Goal: Task Accomplishment & Management: Use online tool/utility

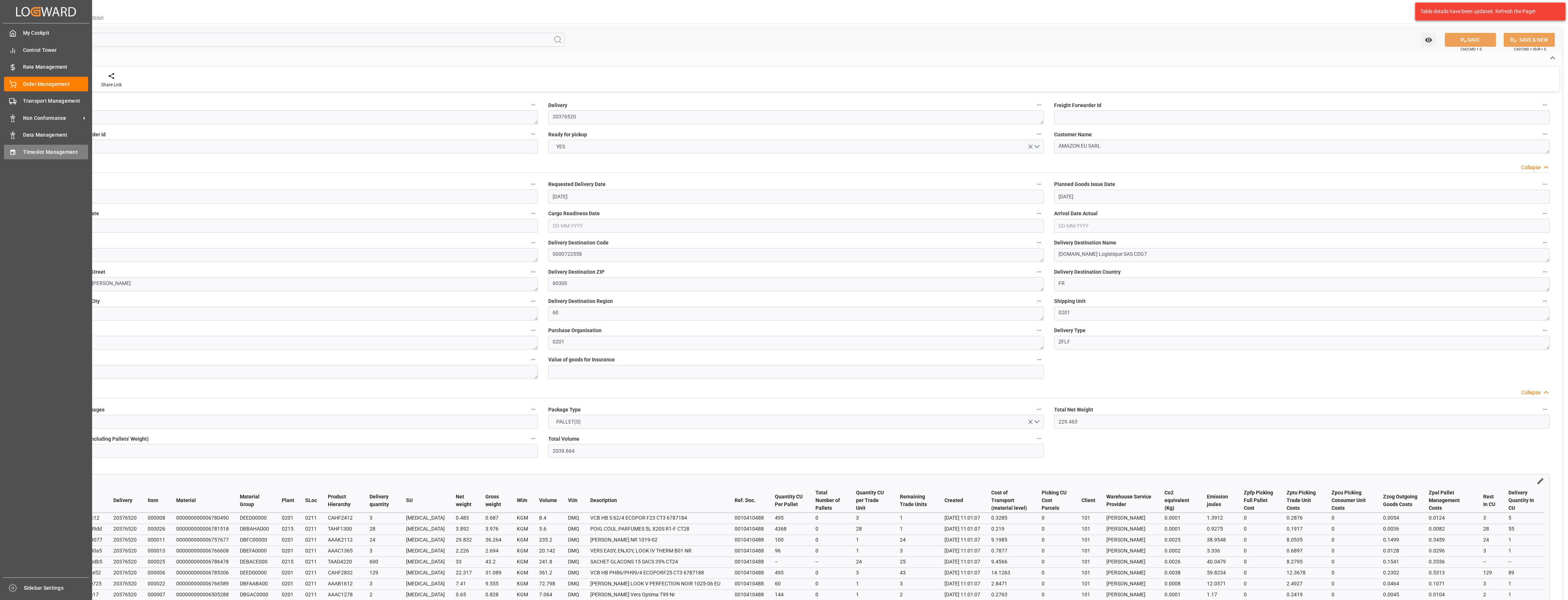
click at [28, 154] on span "Timeslot Management" at bounding box center [55, 152] width 65 height 8
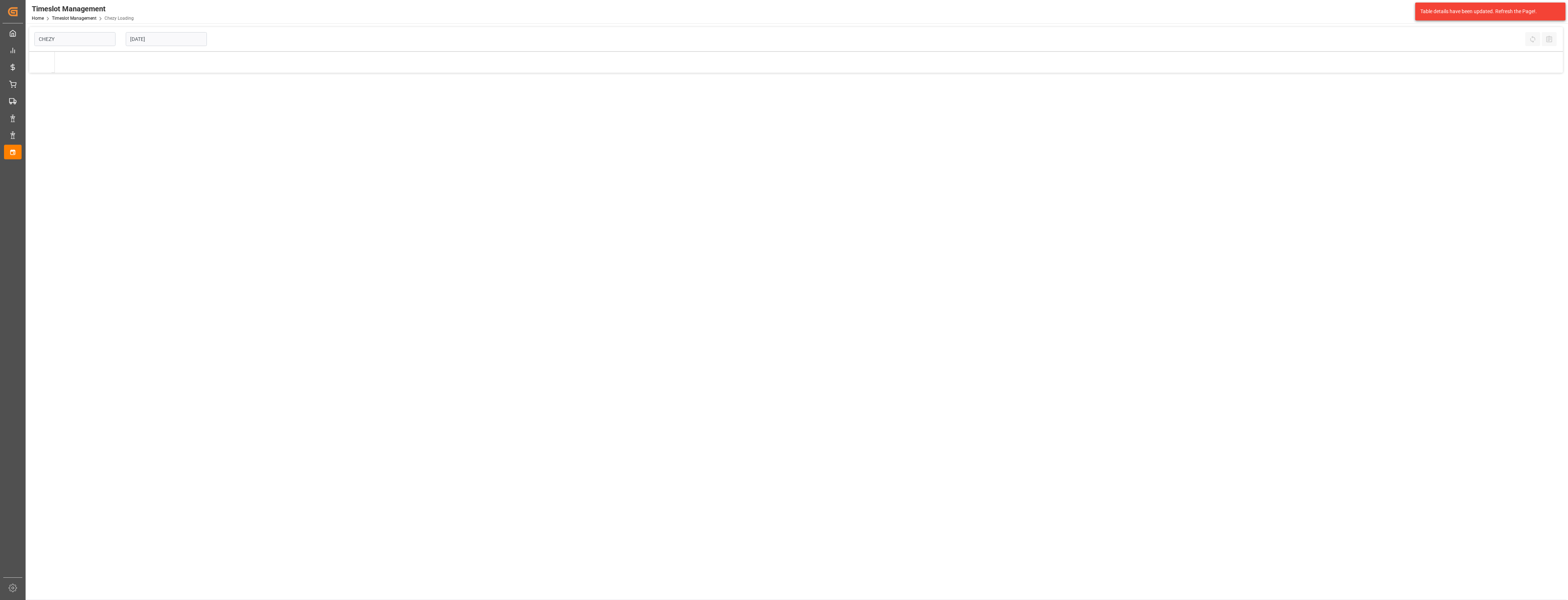
type input "Chezy Loading"
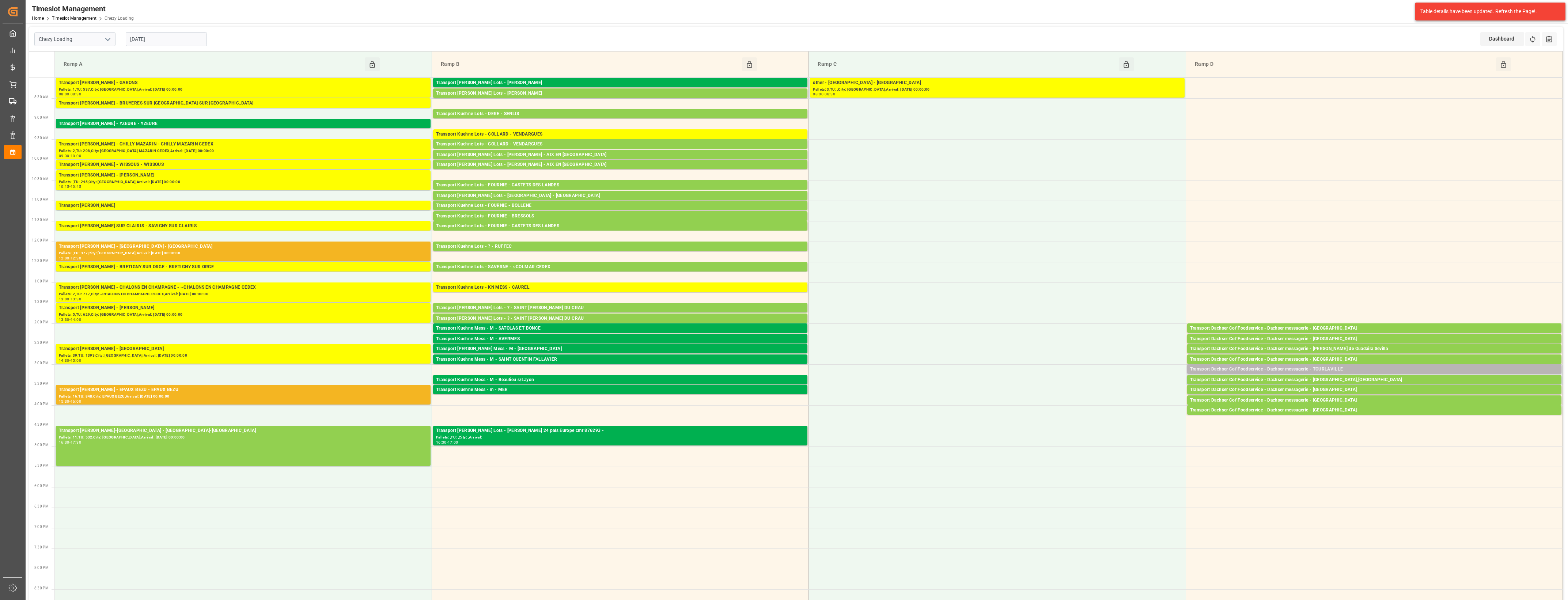
click at [1335, 370] on div "Transport Dachser Cof Foodservice - Dachser messagerie - TOURLAVILLE" at bounding box center [1374, 369] width 368 height 7
click at [1172, 401] on button "Delete" at bounding box center [1149, 402] width 51 height 9
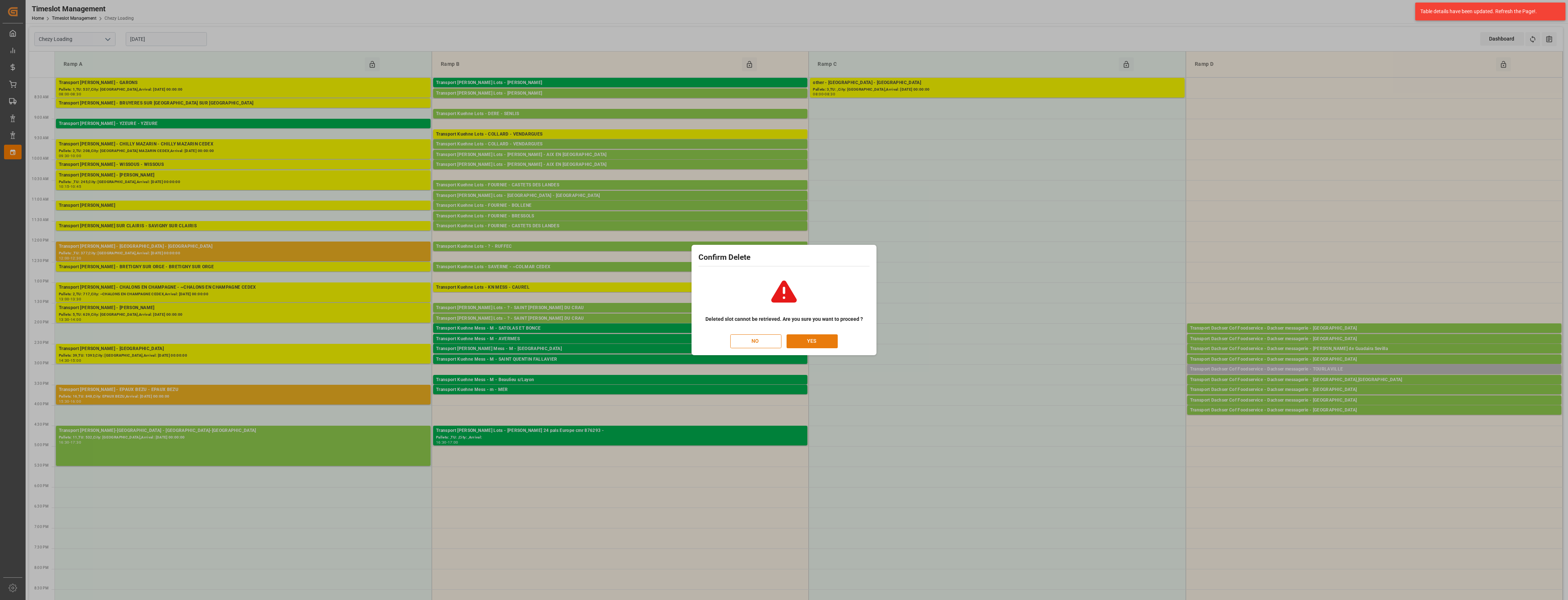
click at [810, 344] on button "YES" at bounding box center [812, 341] width 51 height 14
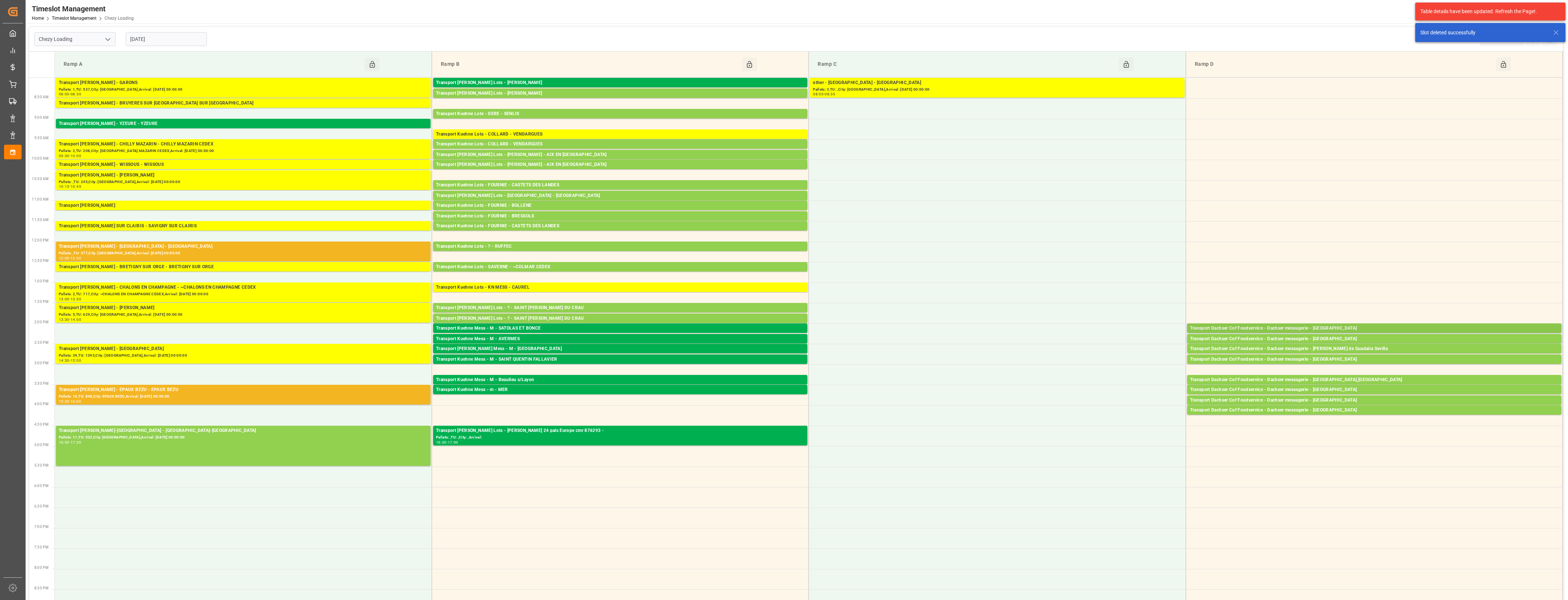
click at [1340, 330] on div "Transport Dachser Cof Foodservice - Dachser messagerie - [GEOGRAPHIC_DATA]" at bounding box center [1374, 329] width 368 height 7
click at [1096, 363] on button "Open" at bounding box center [1091, 361] width 51 height 9
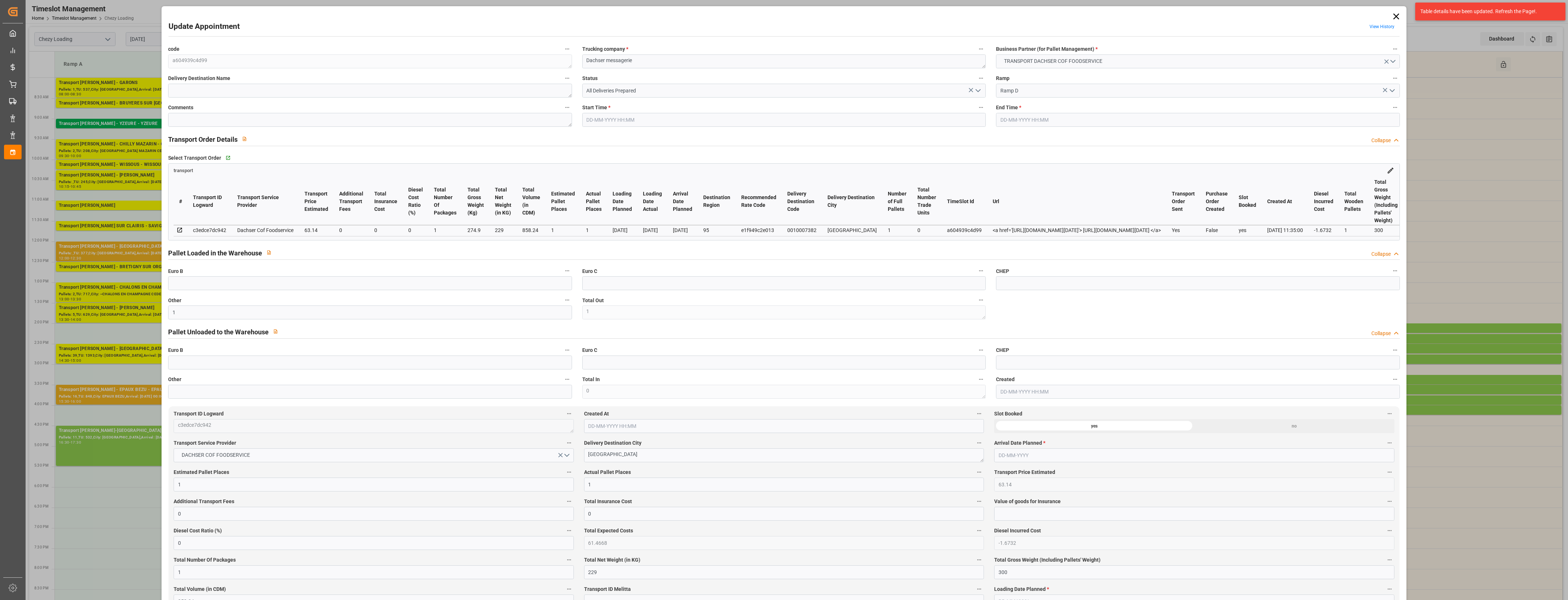
type input "[DATE] 14:00"
type input "[DATE] 14:15"
type input "[DATE] 11:52"
type input "[DATE] 11:35"
type input "[DATE]"
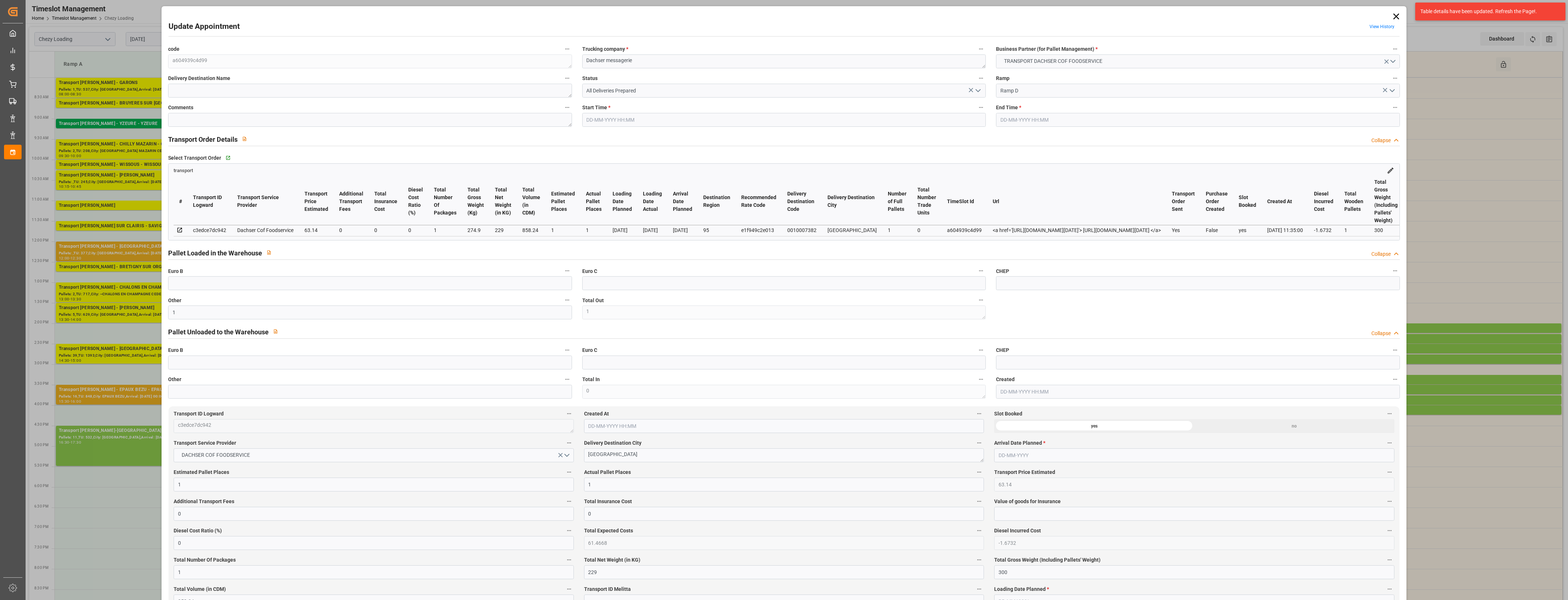
type input "[DATE]"
click at [978, 90] on icon "open menu" at bounding box center [978, 91] width 9 height 9
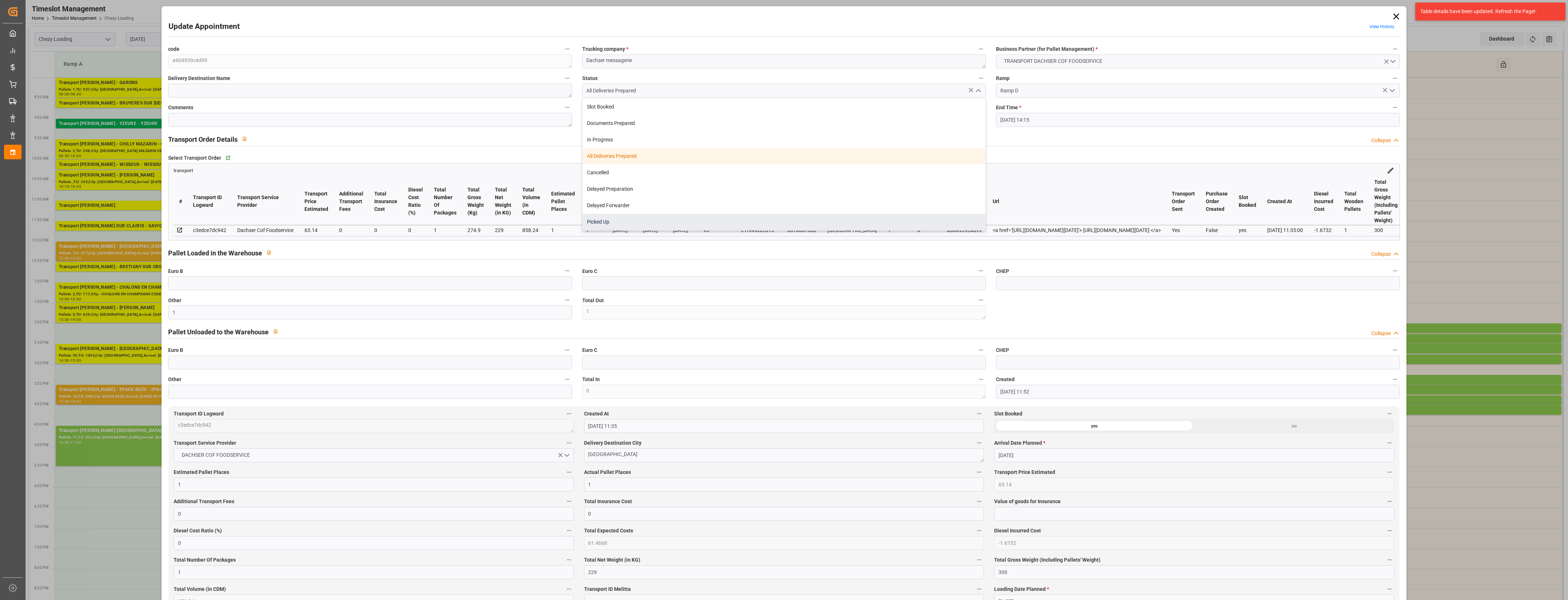
click at [626, 220] on div "Picked Up" at bounding box center [784, 222] width 403 height 16
type input "Picked Up"
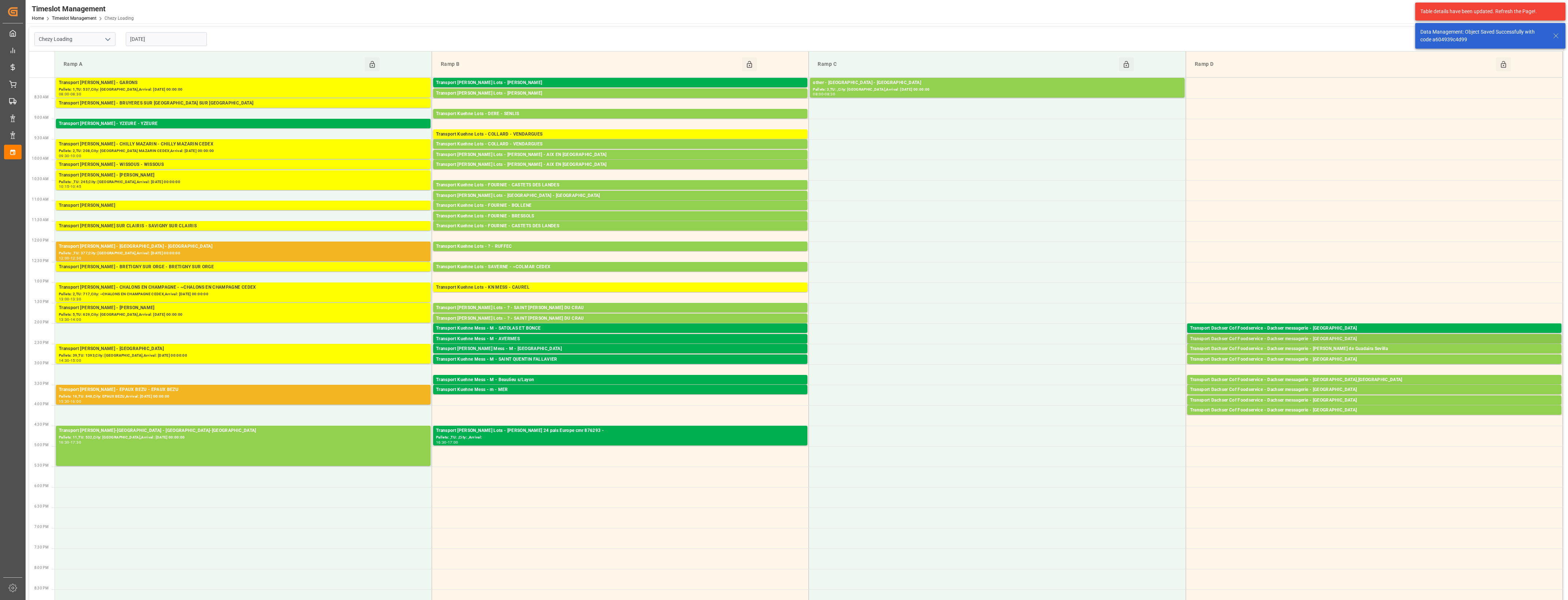
click at [1325, 337] on div "Transport Dachser Cof Foodservice - Dachser messagerie - [GEOGRAPHIC_DATA]" at bounding box center [1374, 339] width 368 height 7
click at [1108, 365] on button "Open" at bounding box center [1091, 361] width 51 height 9
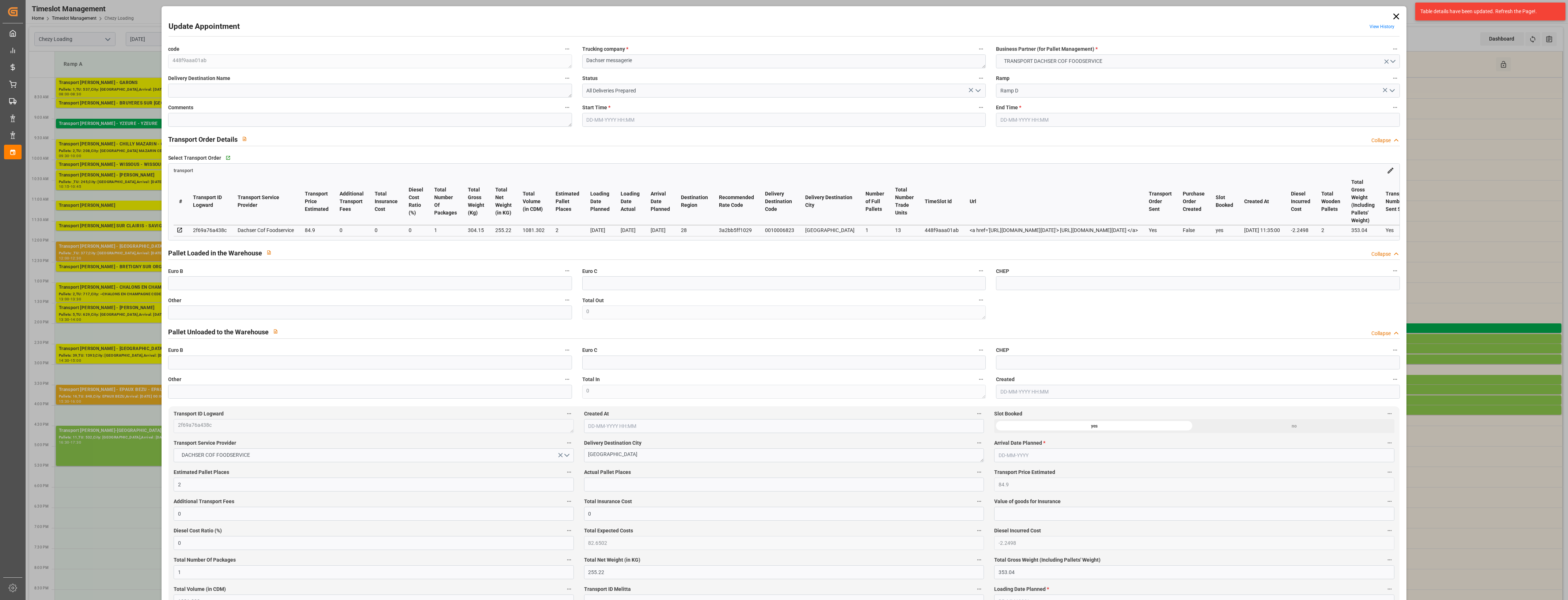
type input "2"
type input "84.9"
type input "0"
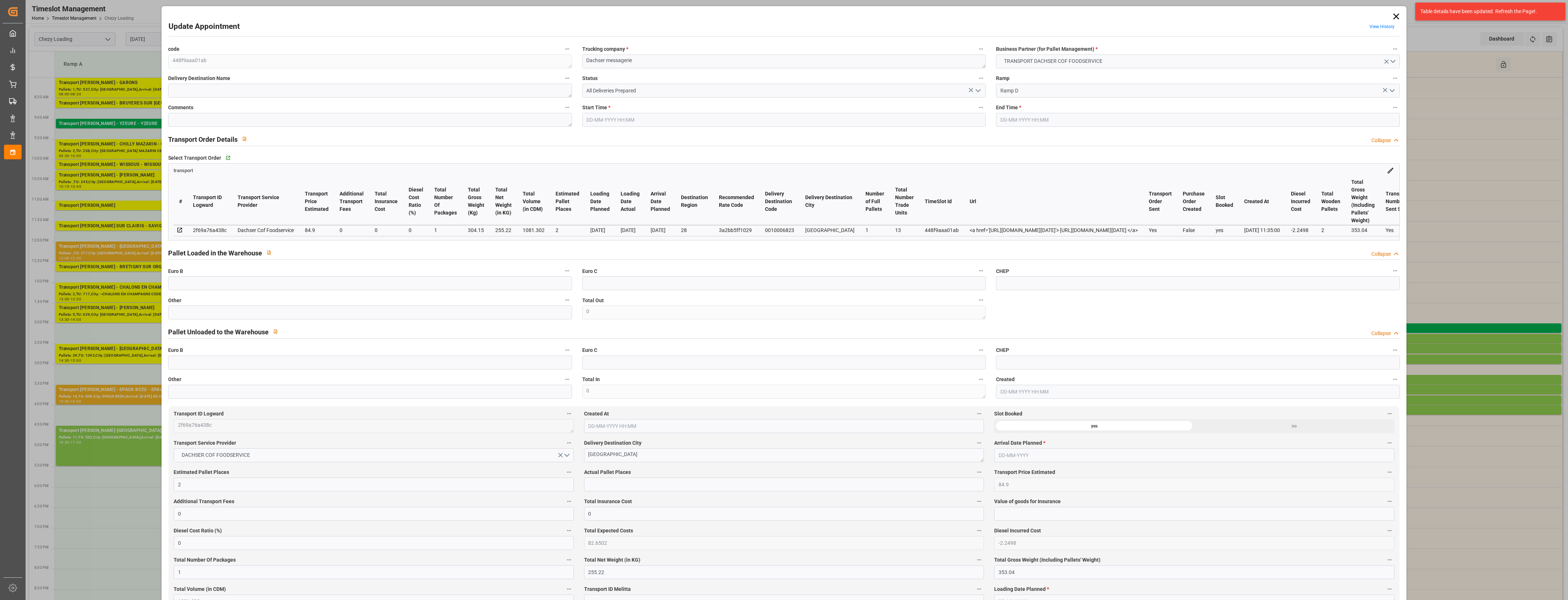
type input "82.6502"
type input "-2.2498"
type input "1"
type input "255.22"
type input "353.04"
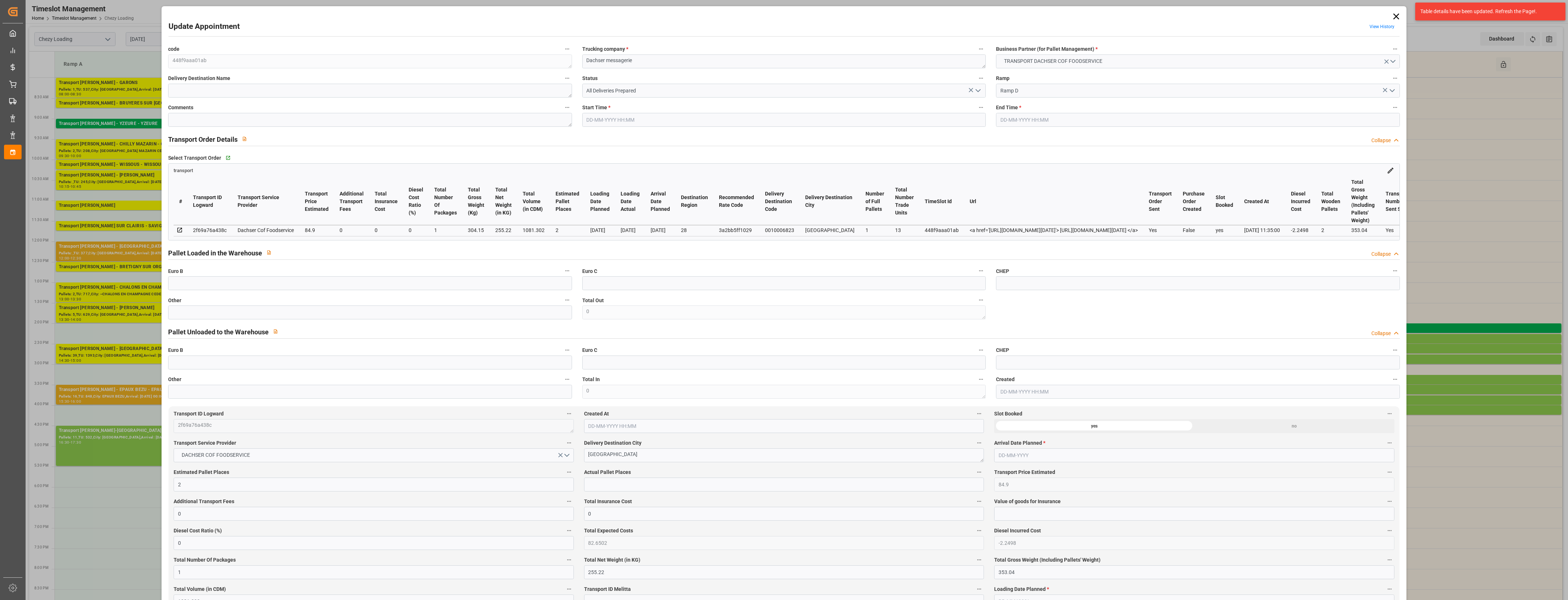
type input "1081.302"
type input "28"
type input "1"
type input "13"
type input "2"
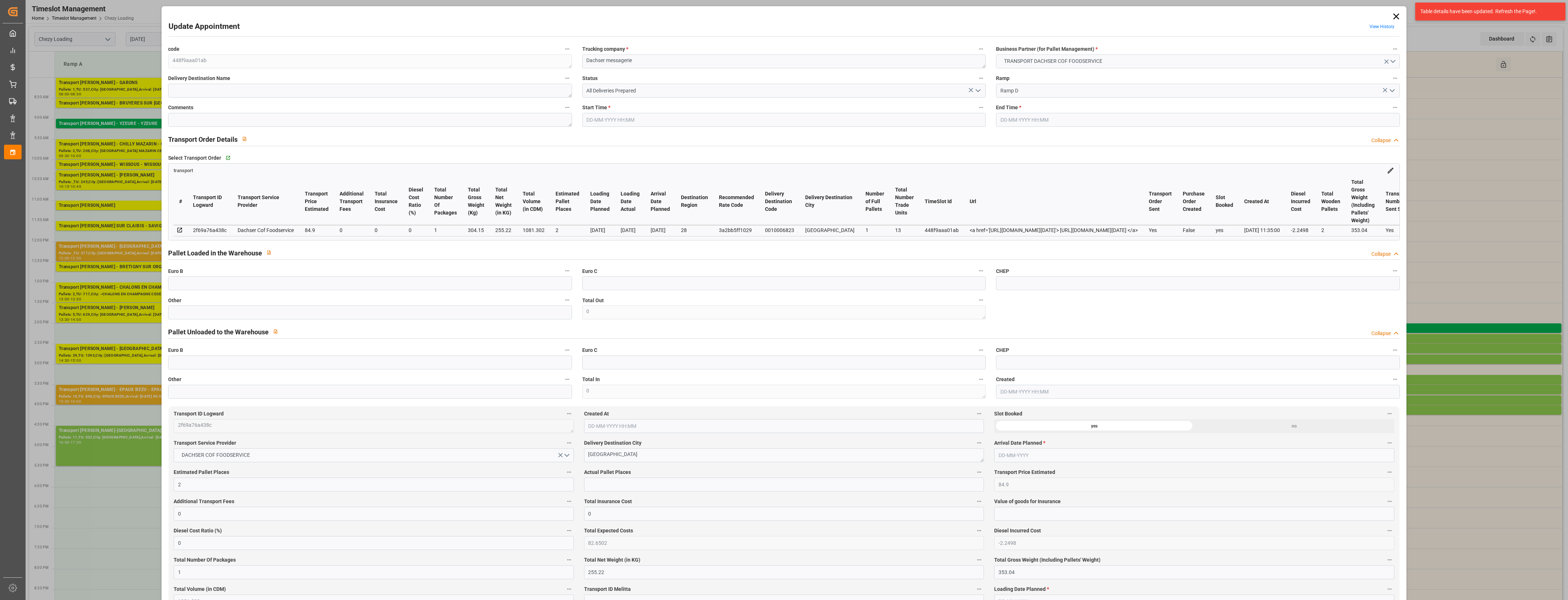
type input "101"
type input "304.15"
type input "0"
type input "4710.8598"
type input "0"
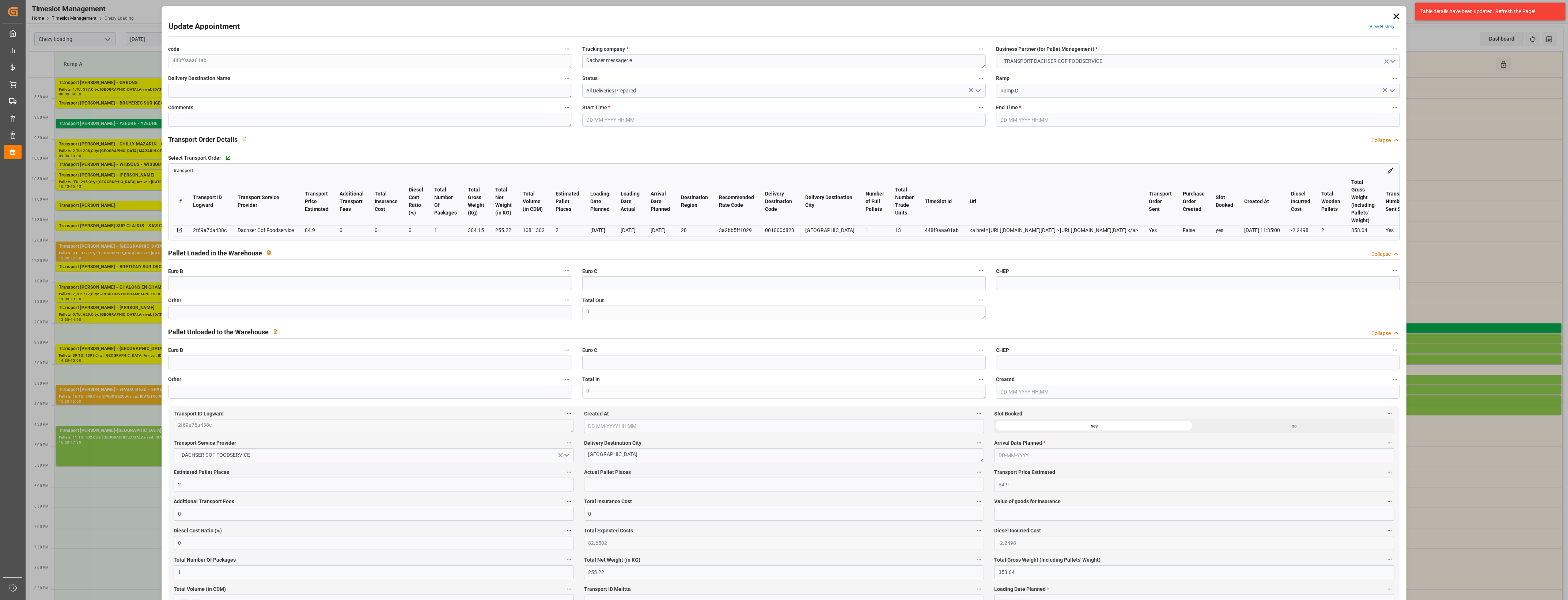
type input "0"
type input "21"
type input "35"
type input "[DATE] 14:15"
type input "[DATE] 14:30"
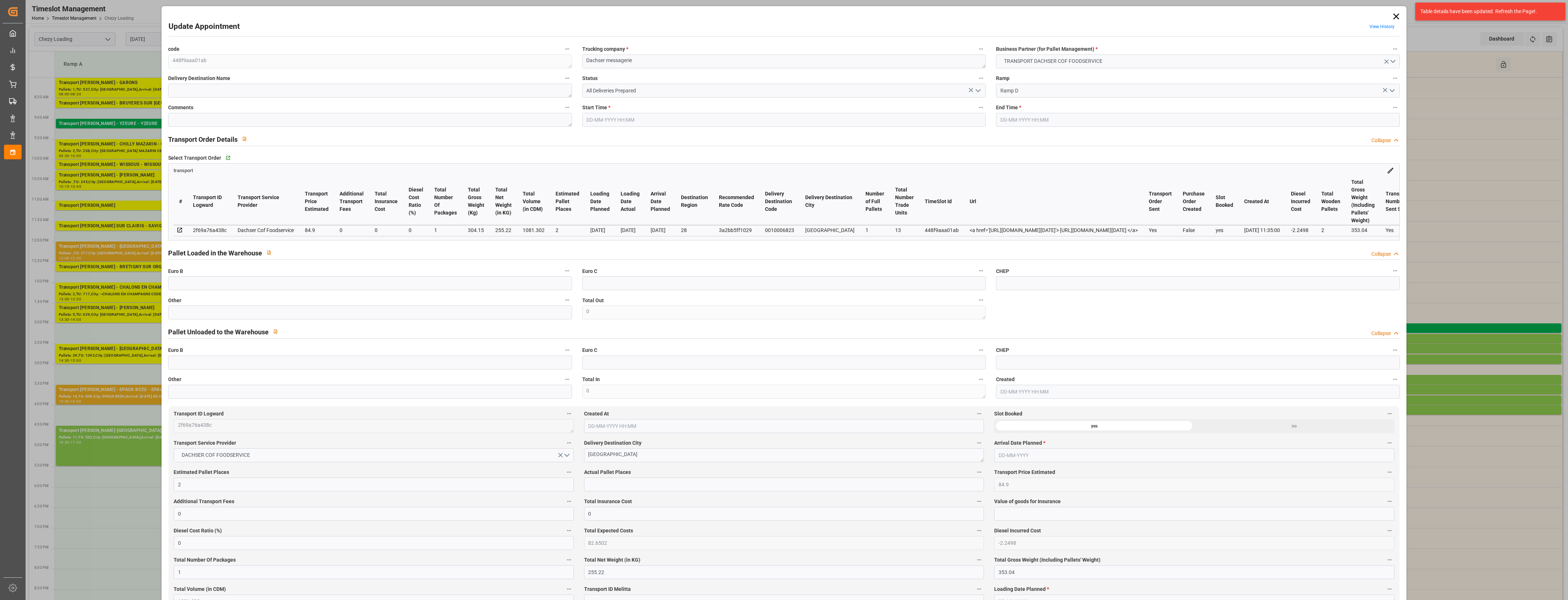
type input "[DATE] 11:53"
type input "[DATE] 11:35"
type input "[DATE]"
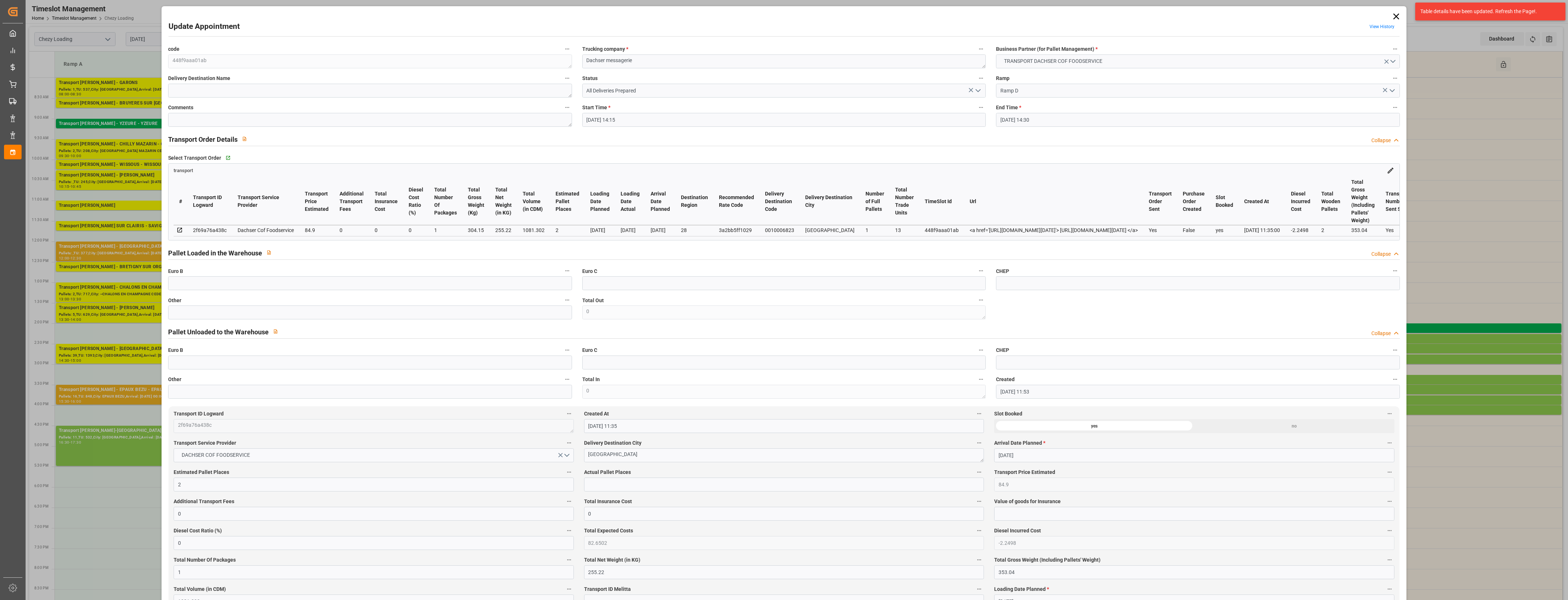
click at [978, 91] on polyline "open menu" at bounding box center [978, 91] width 4 height 2
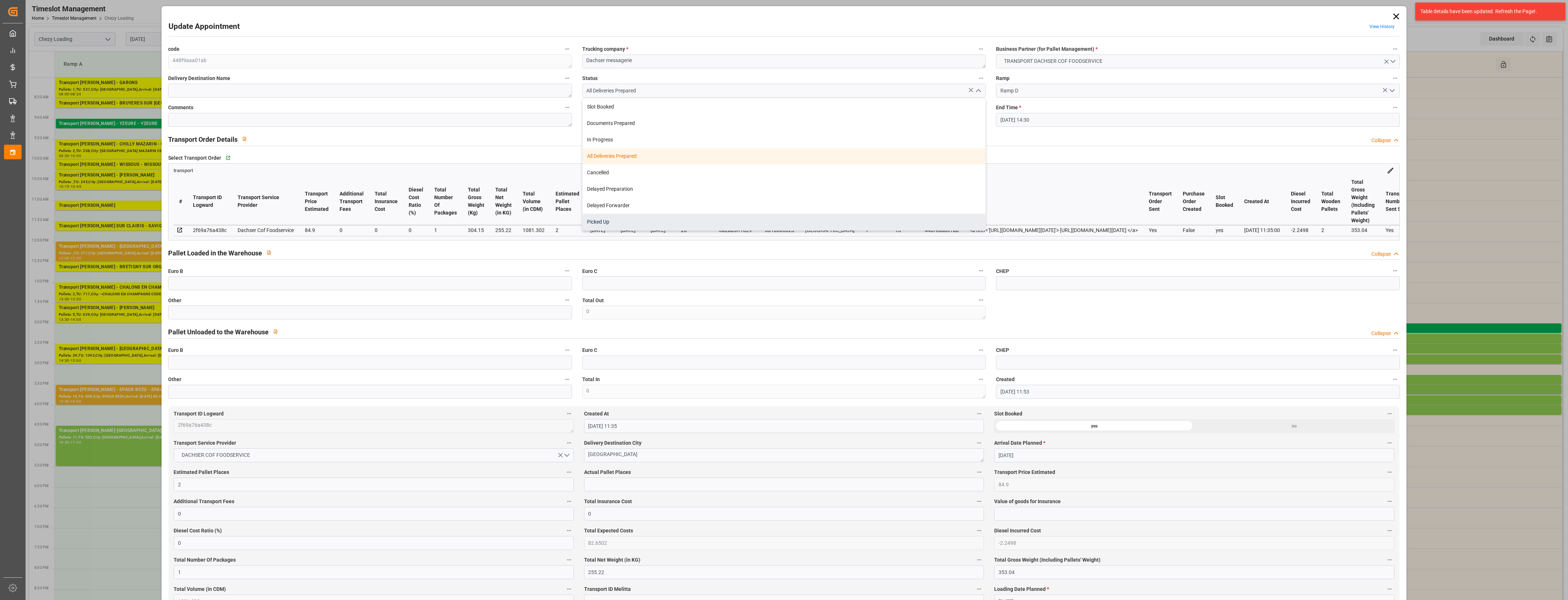
click at [694, 220] on div "Picked Up" at bounding box center [784, 222] width 403 height 16
type input "Picked Up"
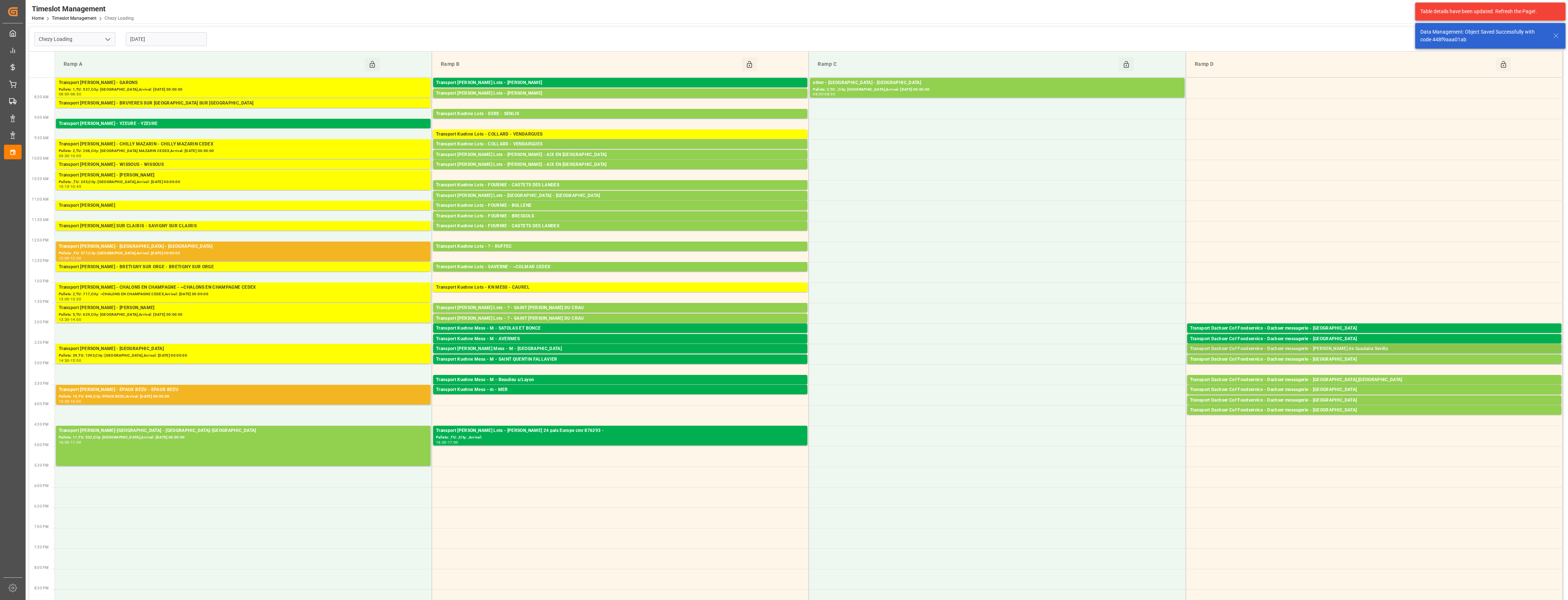
click at [1328, 347] on div "Transport Dachser Cof Foodservice - Dachser messagerie - [PERSON_NAME] de Guada…" at bounding box center [1374, 349] width 368 height 7
click at [1104, 382] on button "Open" at bounding box center [1091, 382] width 51 height 9
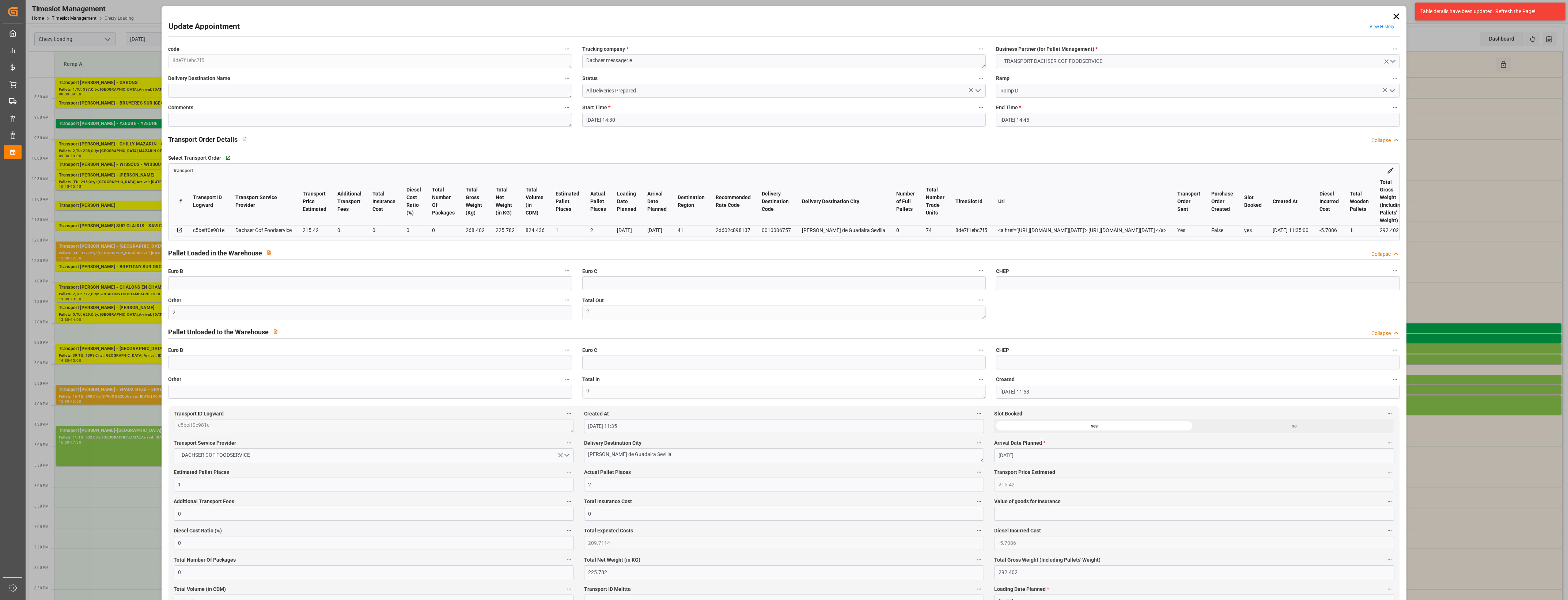
type input "[DATE] 14:30"
type input "[DATE] 14:45"
type input "[DATE] 11:53"
type input "[DATE] 11:35"
type input "[DATE]"
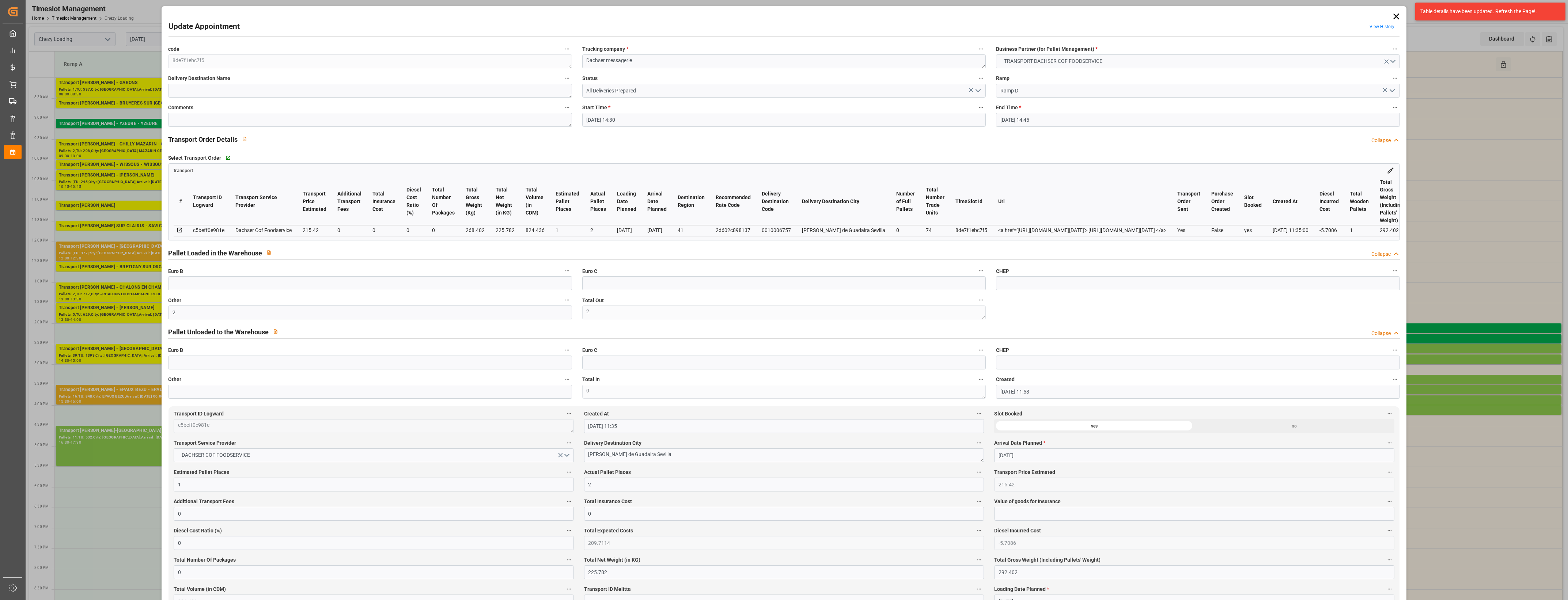
type input "[DATE]"
click at [978, 90] on polyline "open menu" at bounding box center [978, 91] width 4 height 2
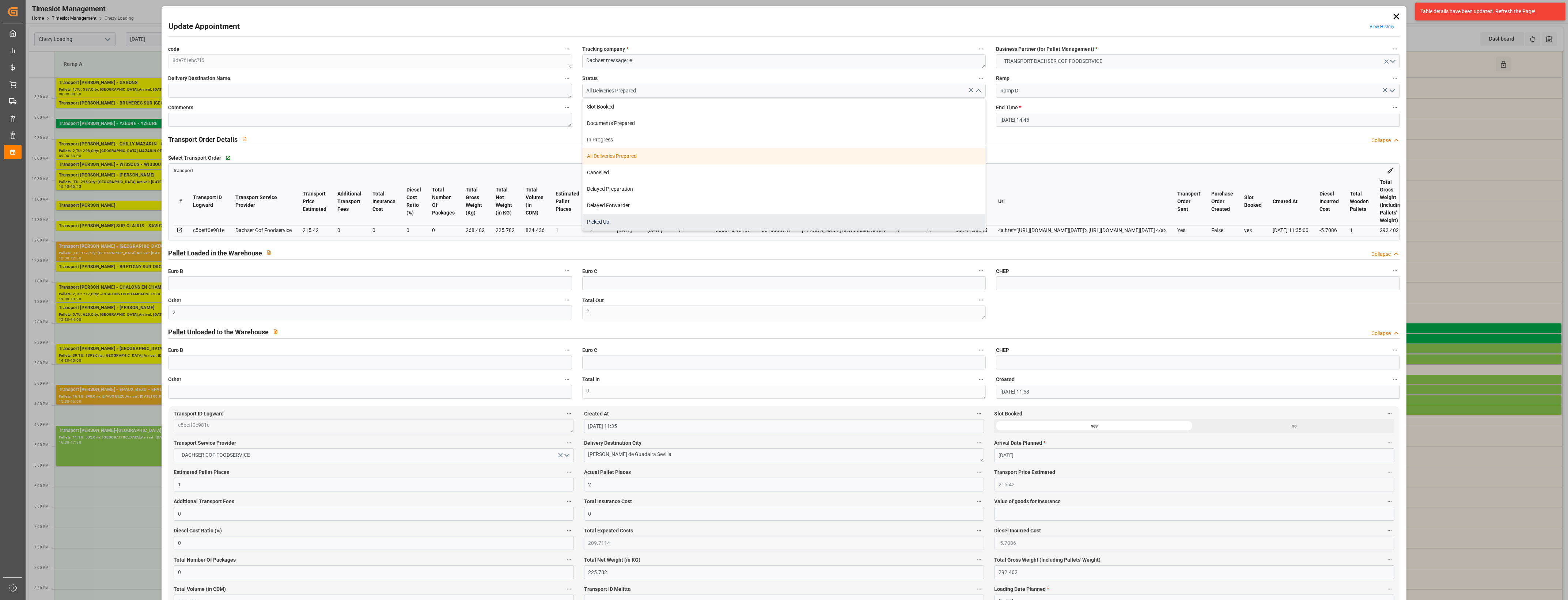
click at [665, 218] on div "Picked Up" at bounding box center [784, 222] width 403 height 16
type input "Picked Up"
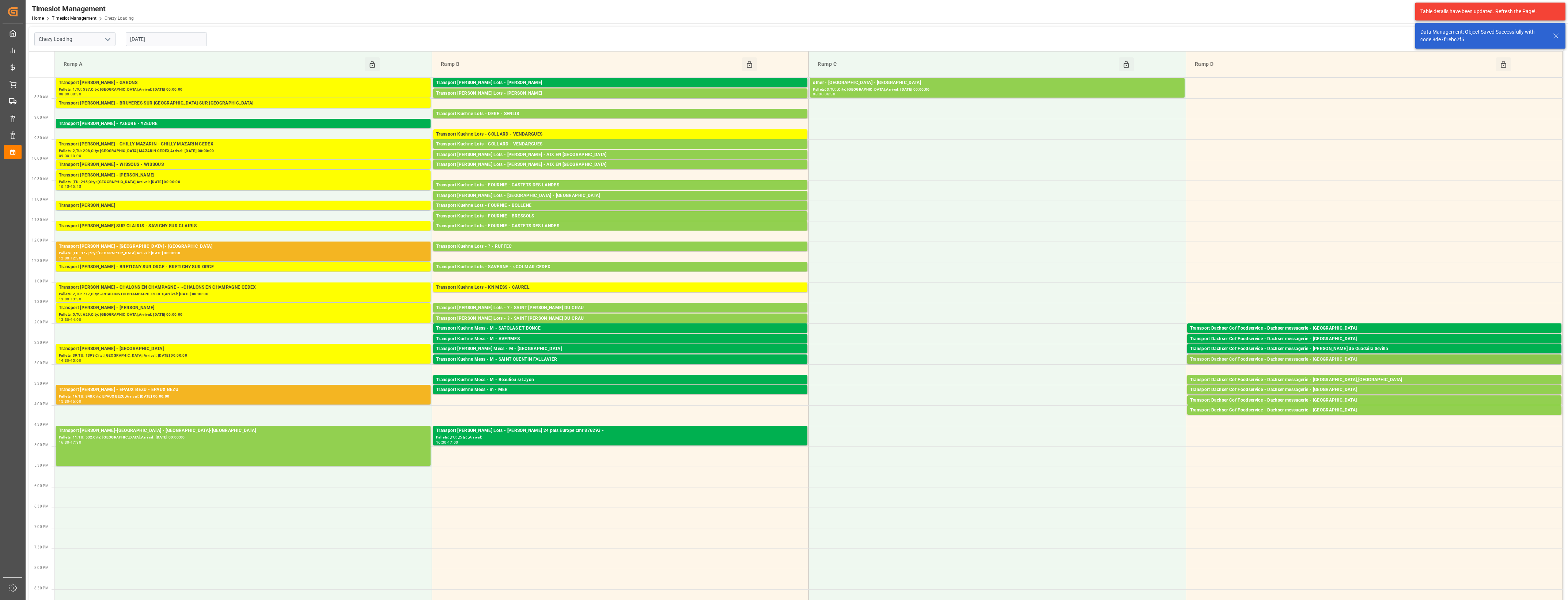
click at [1340, 359] on div "Transport Dachser Cof Foodservice - Dachser messagerie - [GEOGRAPHIC_DATA]" at bounding box center [1374, 360] width 368 height 7
click at [1112, 379] on button "Open" at bounding box center [1091, 382] width 51 height 9
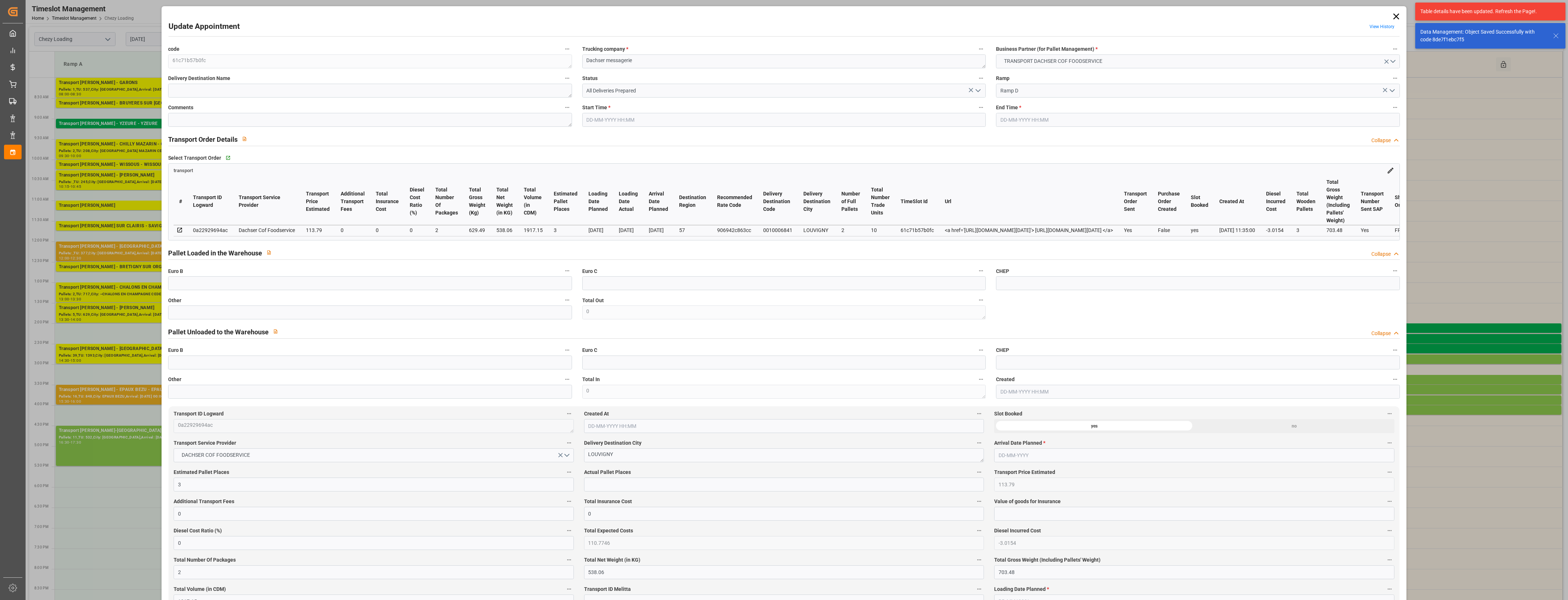
type input "[DATE] 14:45"
type input "[DATE] 15:00"
type input "[DATE] 11:53"
type input "[DATE] 11:35"
type input "[DATE]"
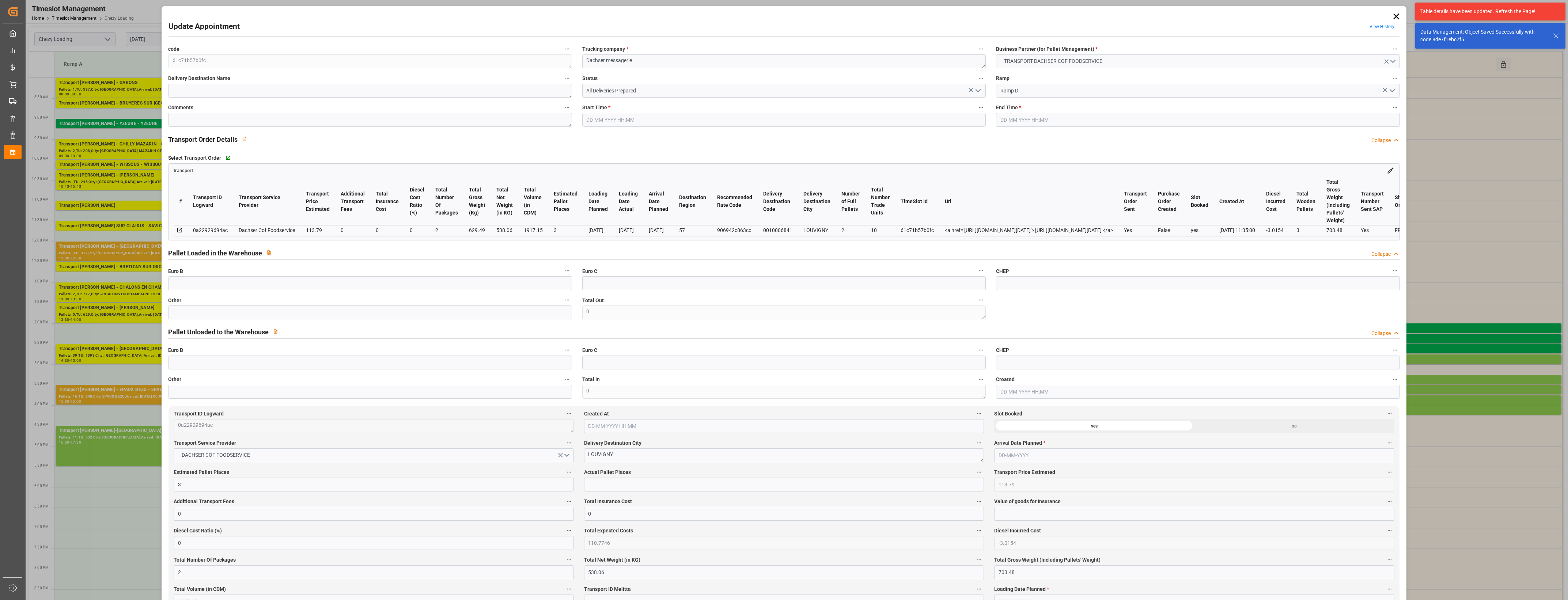
type input "[DATE]"
click at [977, 90] on icon "open menu" at bounding box center [978, 91] width 9 height 9
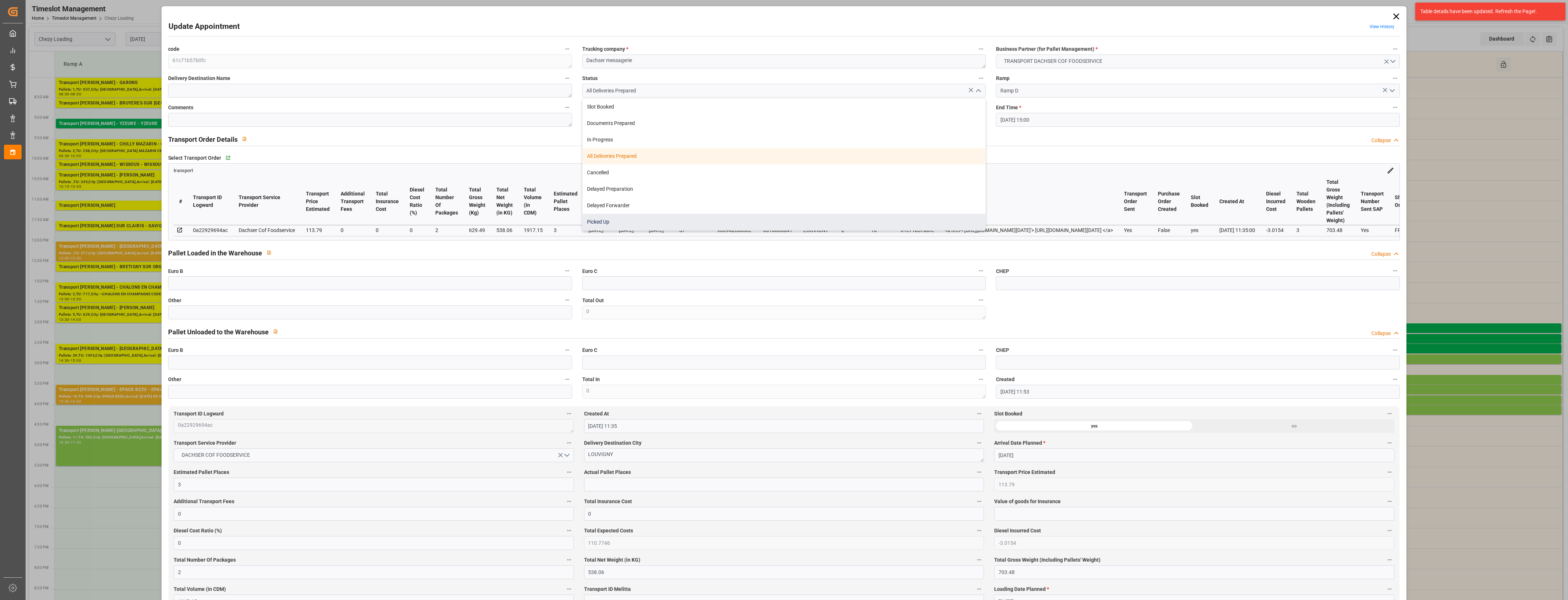
click at [605, 222] on div "Picked Up" at bounding box center [784, 222] width 403 height 16
type input "Picked Up"
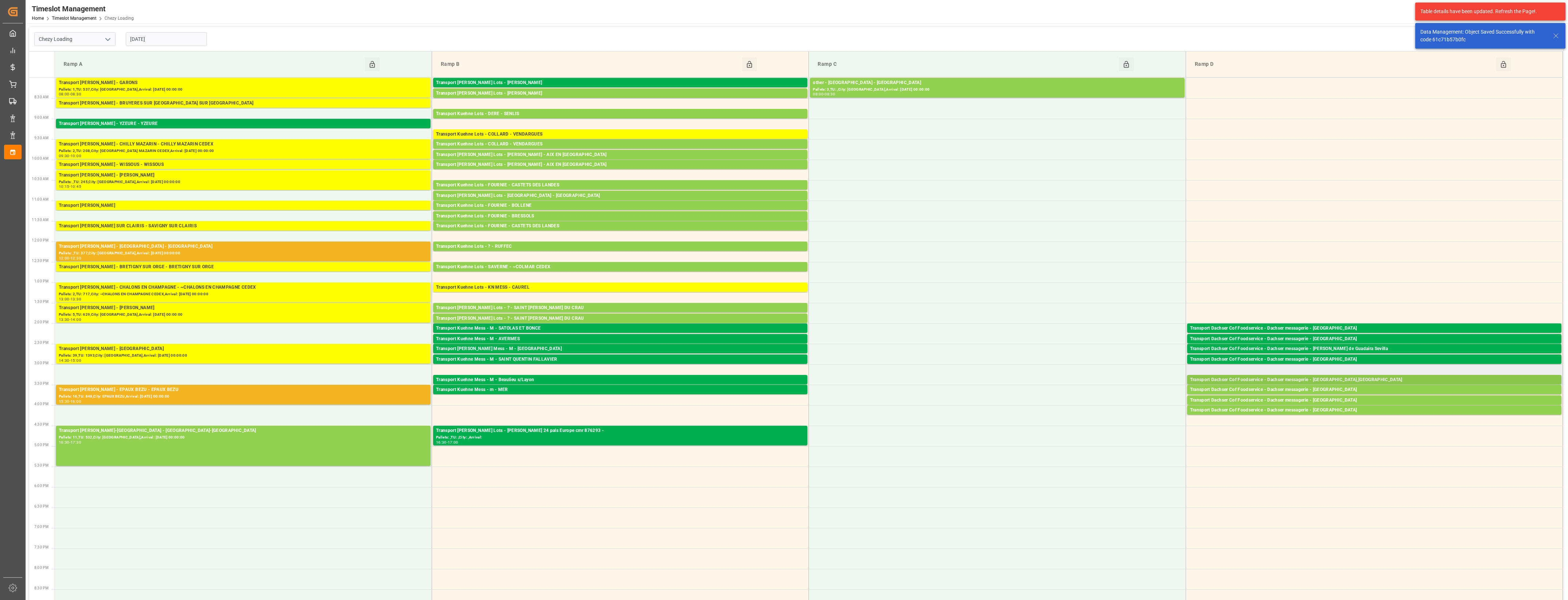
click at [1335, 379] on div "Transport Dachser Cof Foodservice - Dachser messagerie - [GEOGRAPHIC_DATA],[GEO…" at bounding box center [1374, 380] width 368 height 7
click at [1103, 403] on button "Open" at bounding box center [1091, 402] width 51 height 9
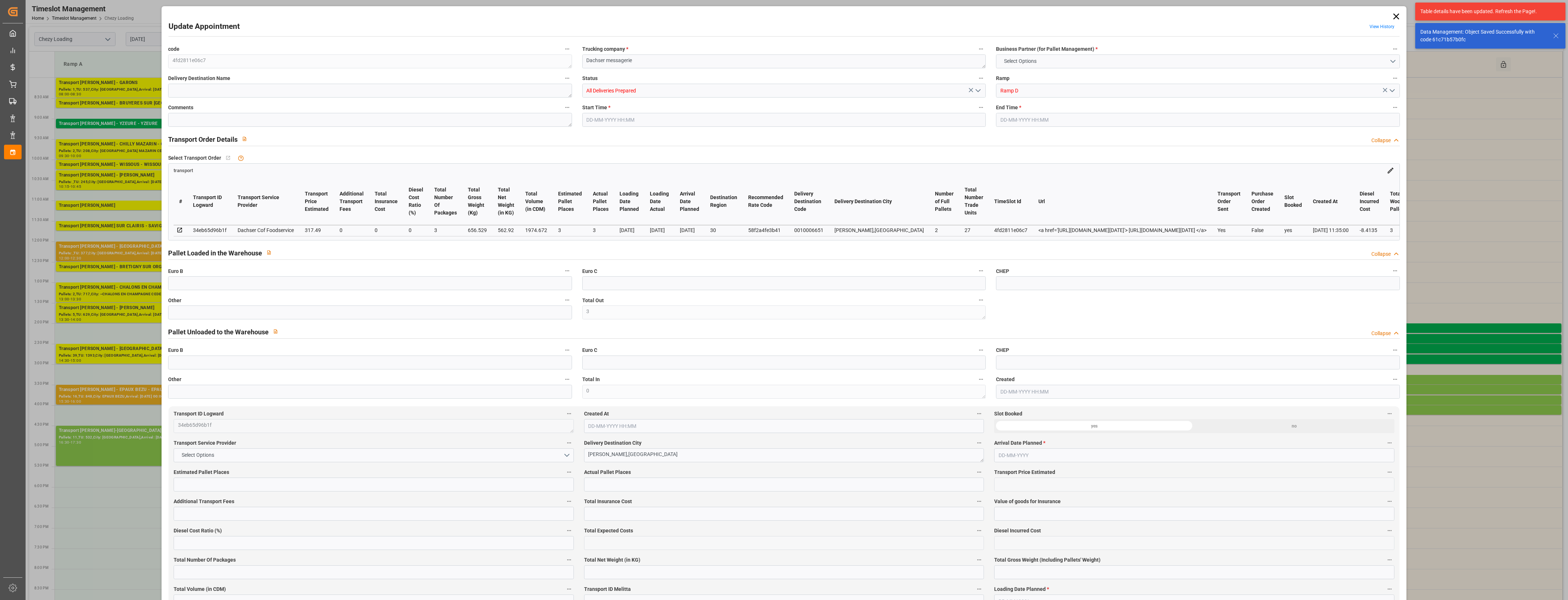
type input "3"
type input "317.49"
type input "0"
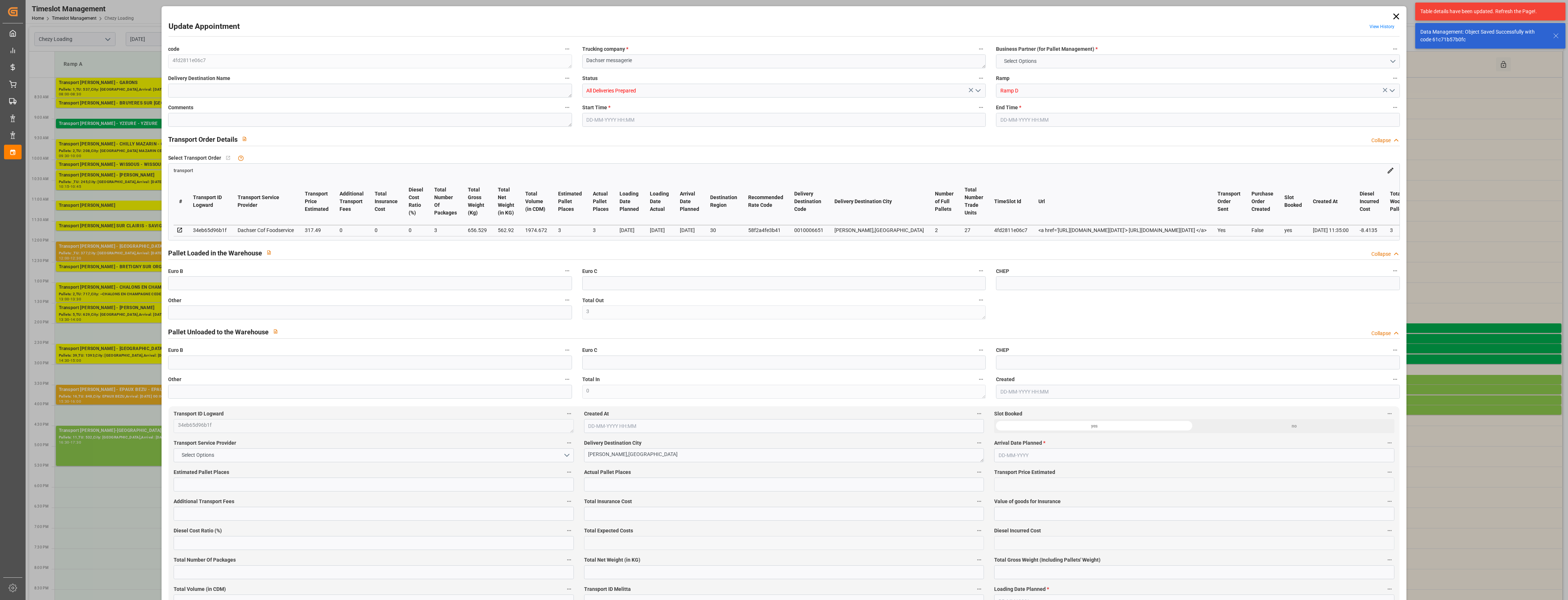
type input "0"
type input "309.0765"
type input "-8.4135"
type input "3"
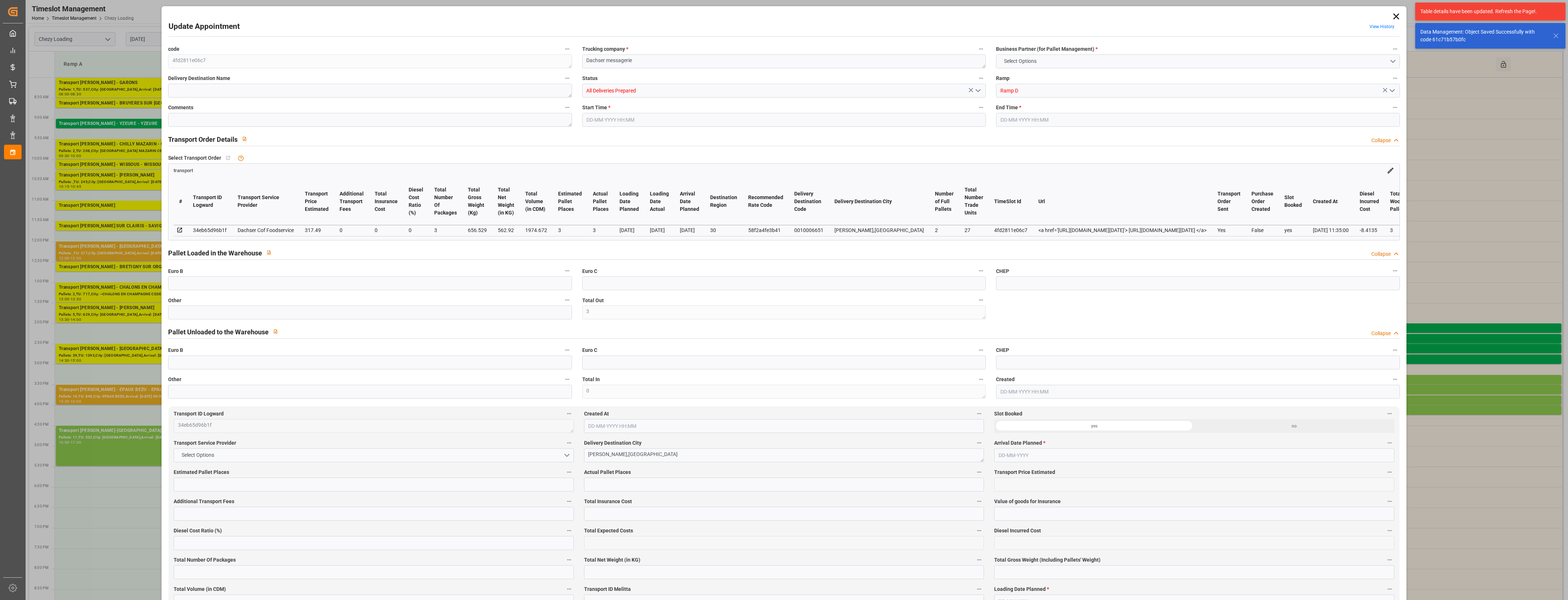
type input "562.92"
type input "730.309"
type input "1974.672"
type input "30"
type input "2"
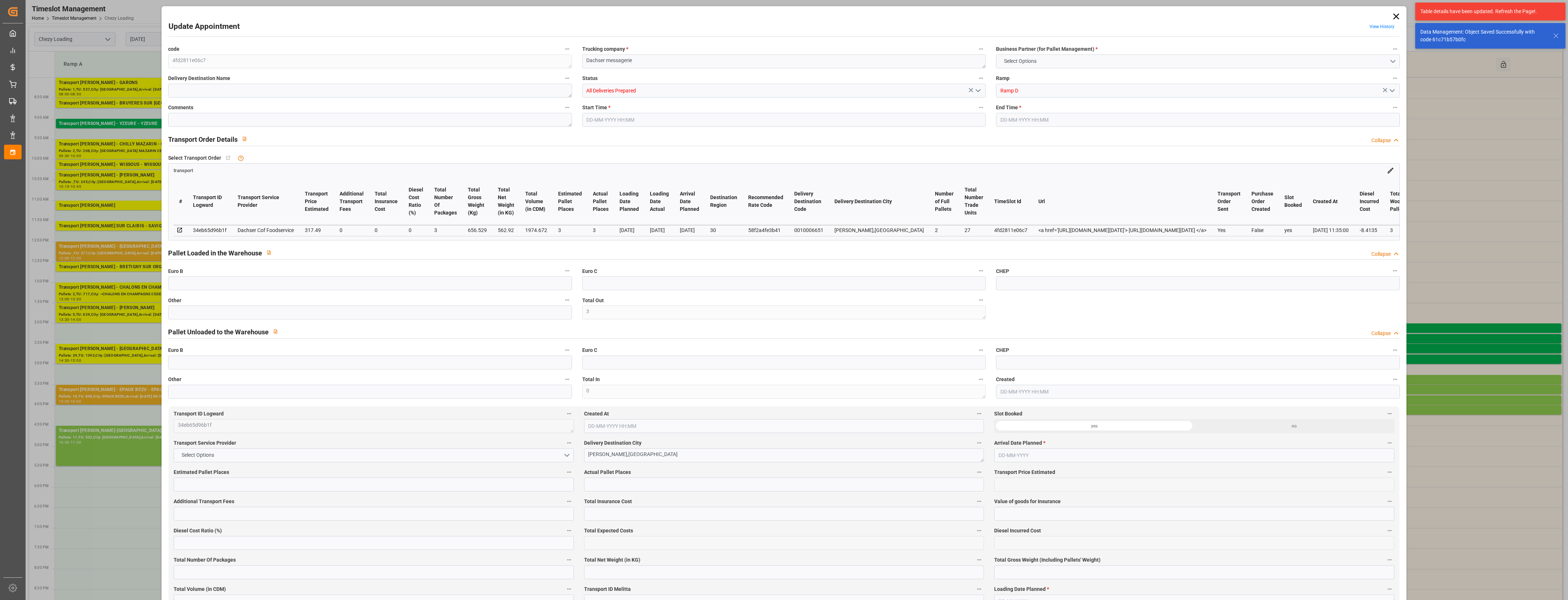
type input "27"
type input "3"
type input "101"
type input "656.529"
type input "0"
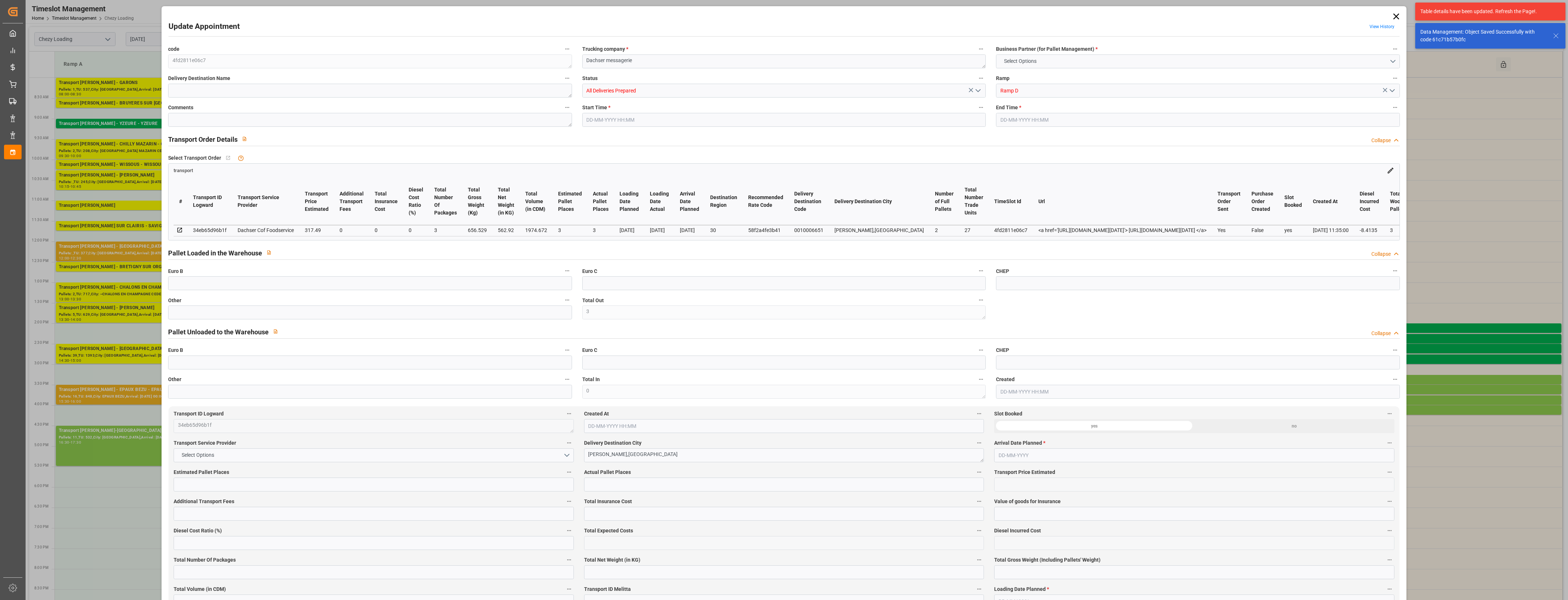
type input "4710.8598"
type input "0"
type input "21"
type input "35"
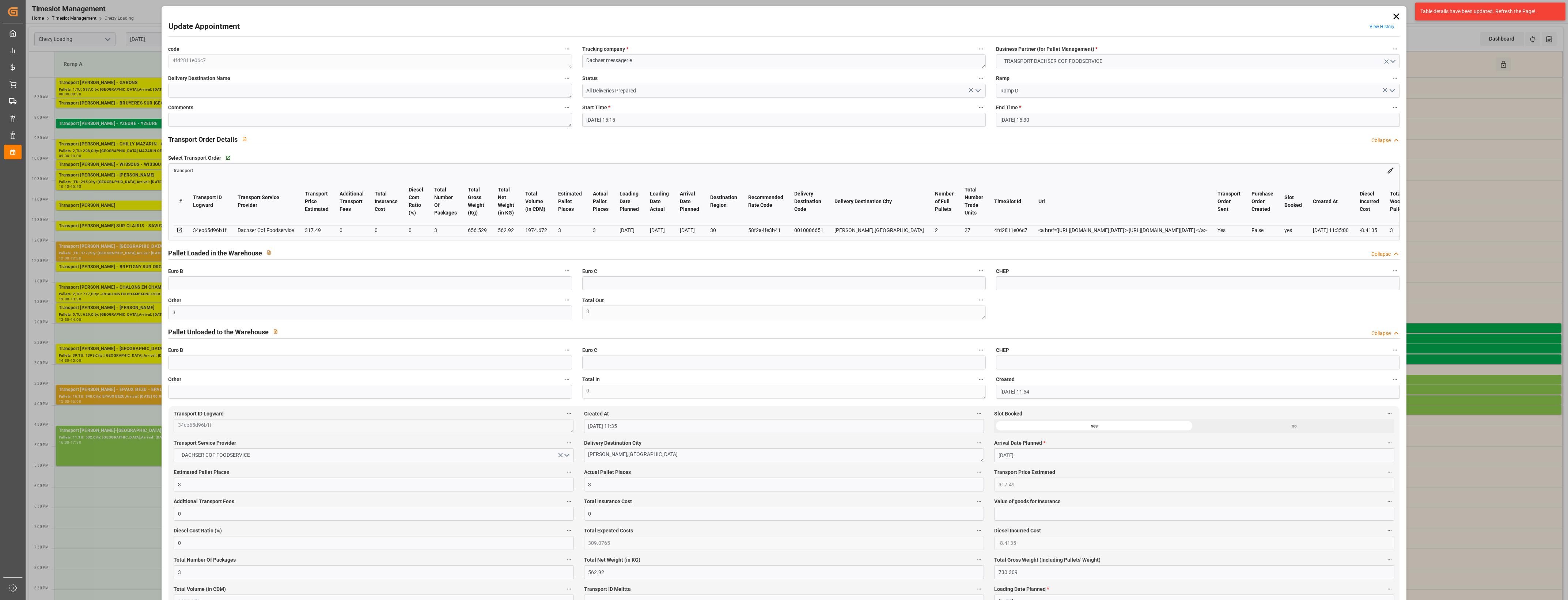
type input "[DATE] 15:15"
type input "[DATE] 15:30"
type input "[DATE] 11:54"
type input "[DATE] 11:35"
type input "[DATE]"
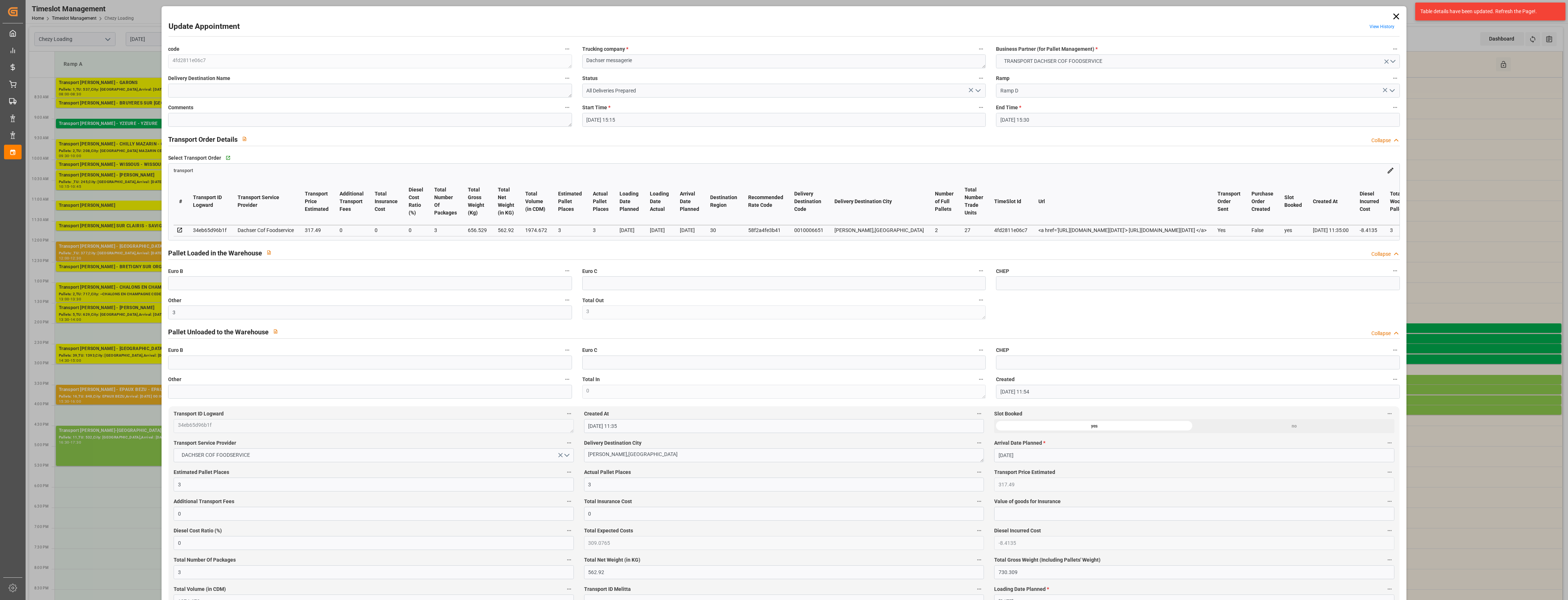
type input "[DATE]"
click at [978, 89] on polyline "open menu" at bounding box center [978, 91] width 4 height 2
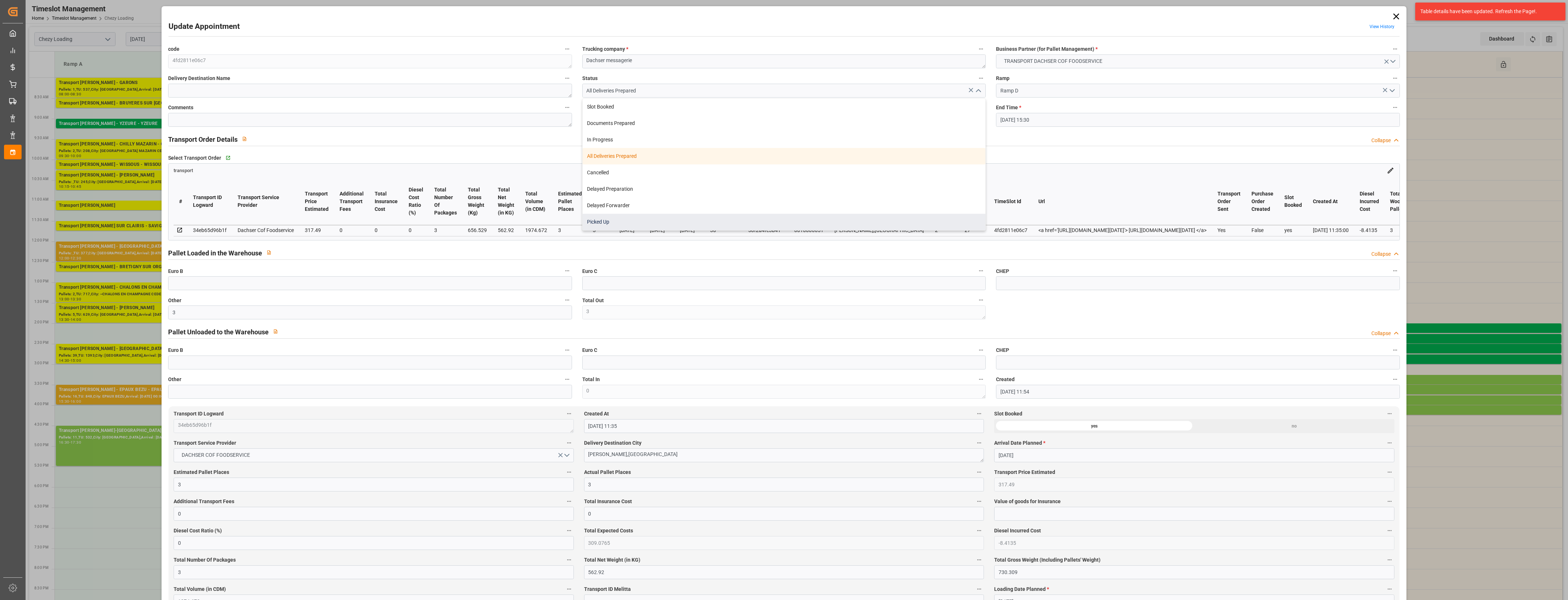
click at [629, 222] on div "Picked Up" at bounding box center [784, 222] width 403 height 16
type input "Picked Up"
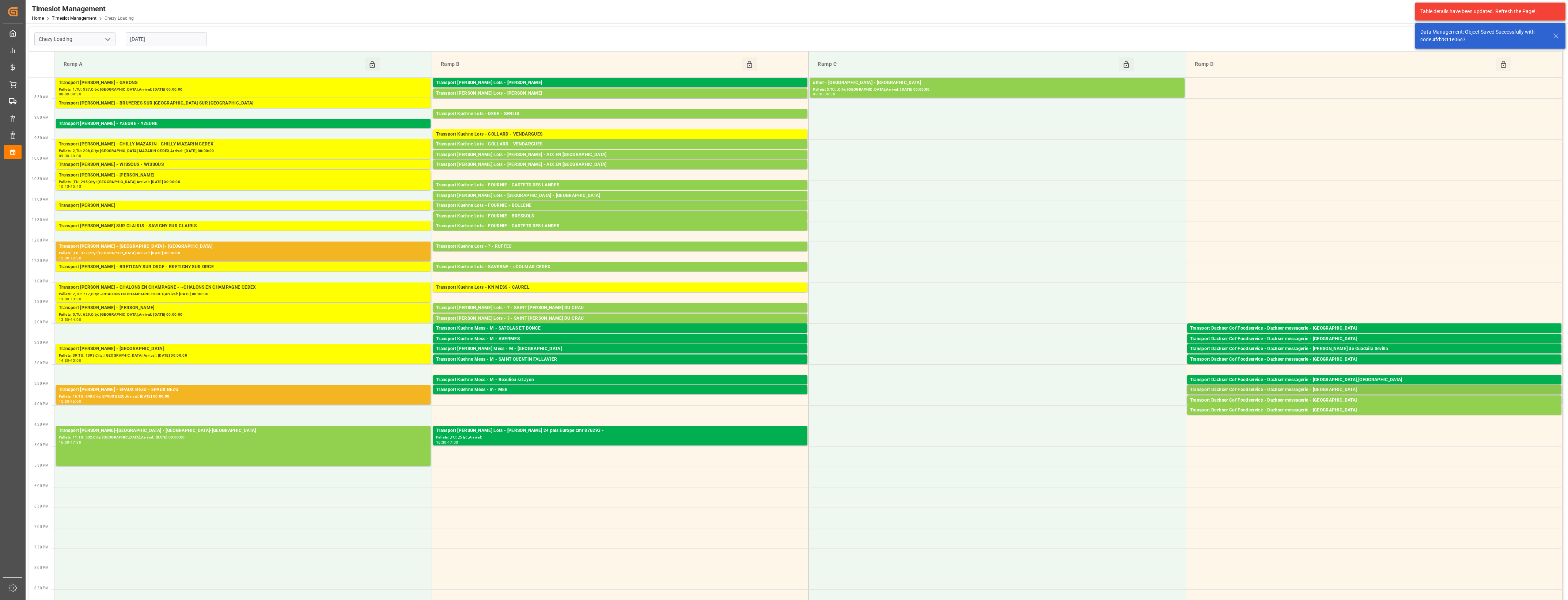
click at [1343, 388] on div "Transport Dachser Cof Foodservice - Dachser messagerie - [GEOGRAPHIC_DATA]" at bounding box center [1374, 390] width 368 height 7
click at [1107, 424] on button "Open" at bounding box center [1091, 423] width 51 height 9
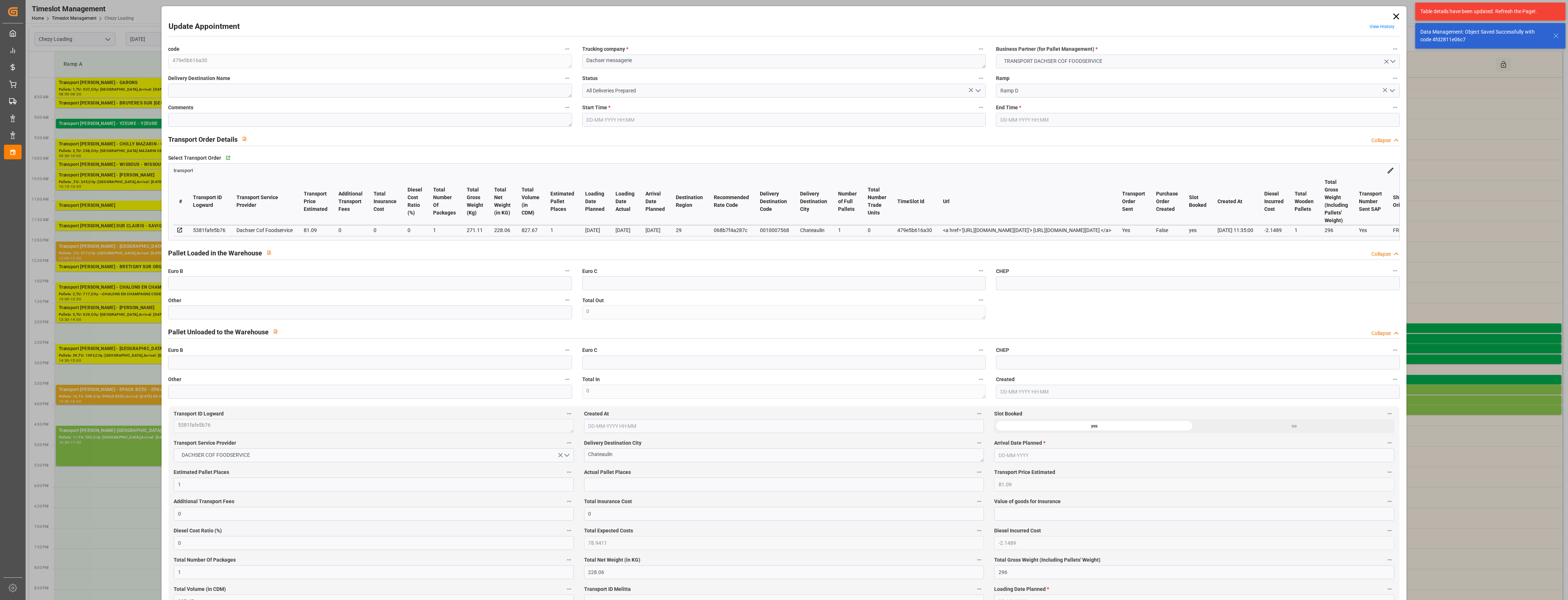
type input "1"
type input "81.09"
type input "0"
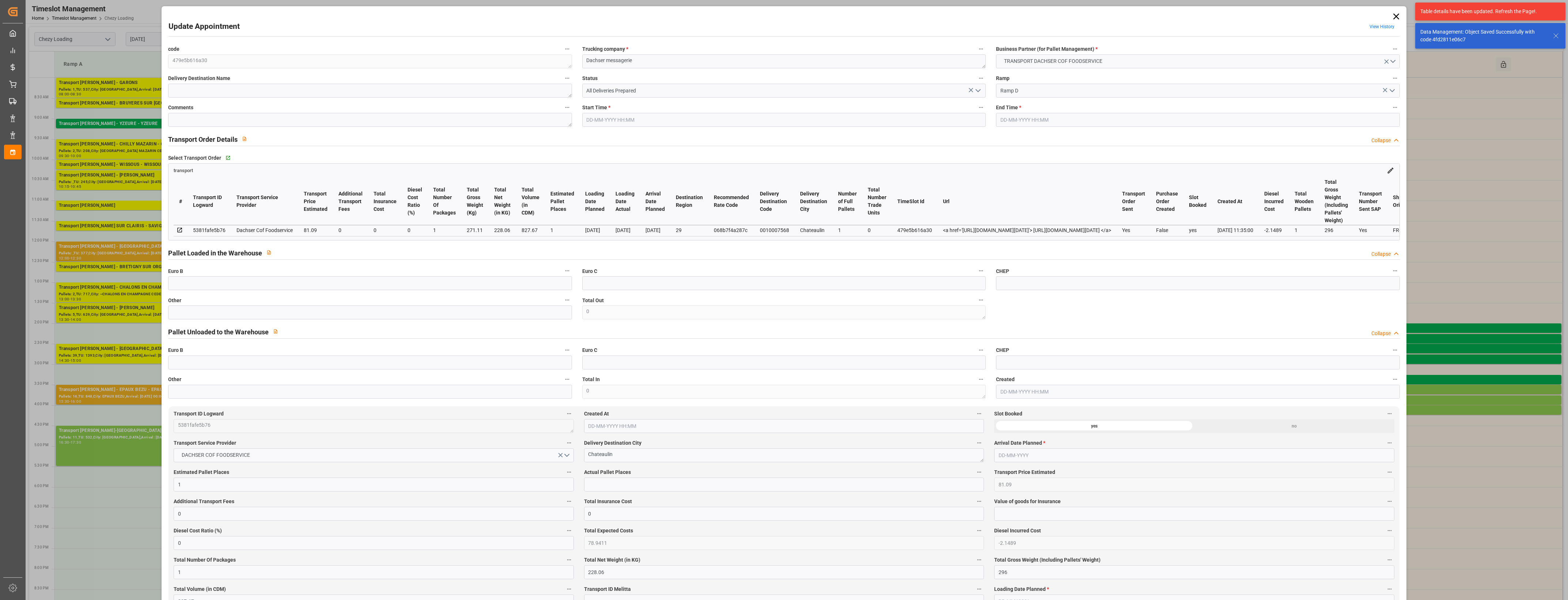
type input "78.9411"
type input "-2.1489"
type input "1"
type input "228.06"
type input "296"
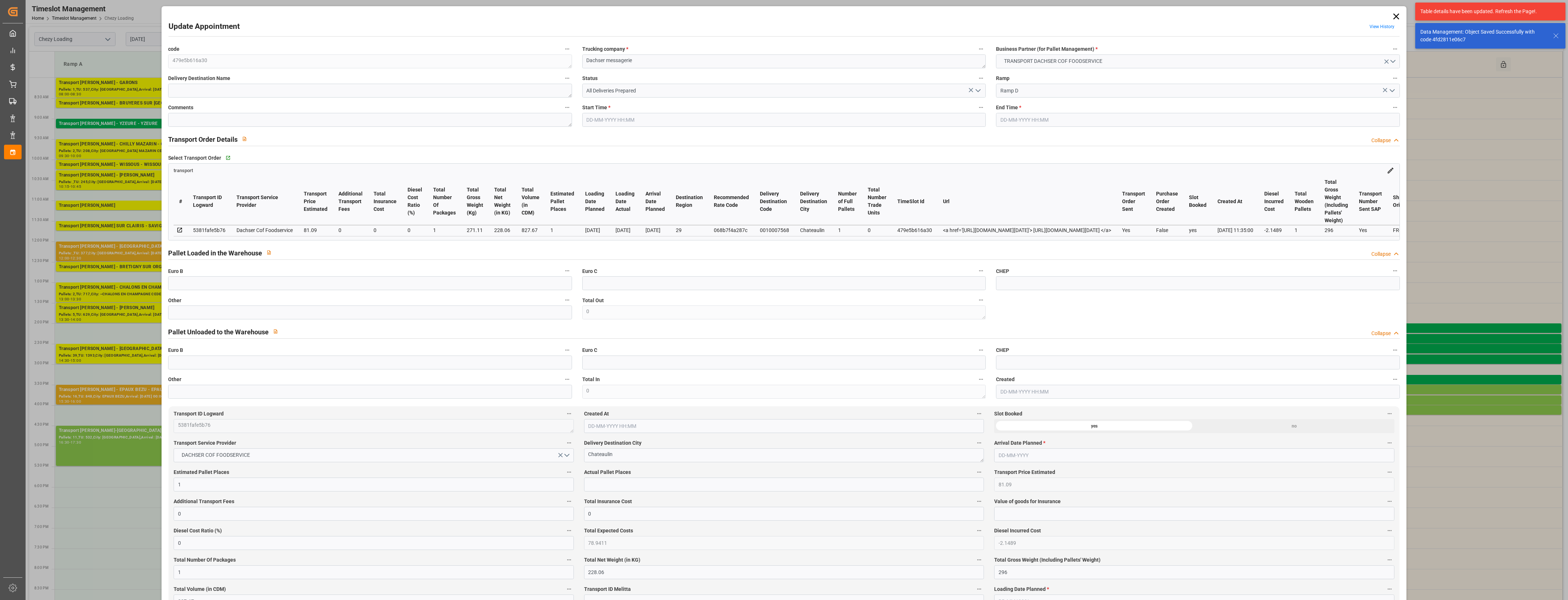
type input "827.67"
type input "29"
type input "1"
type input "0"
type input "1"
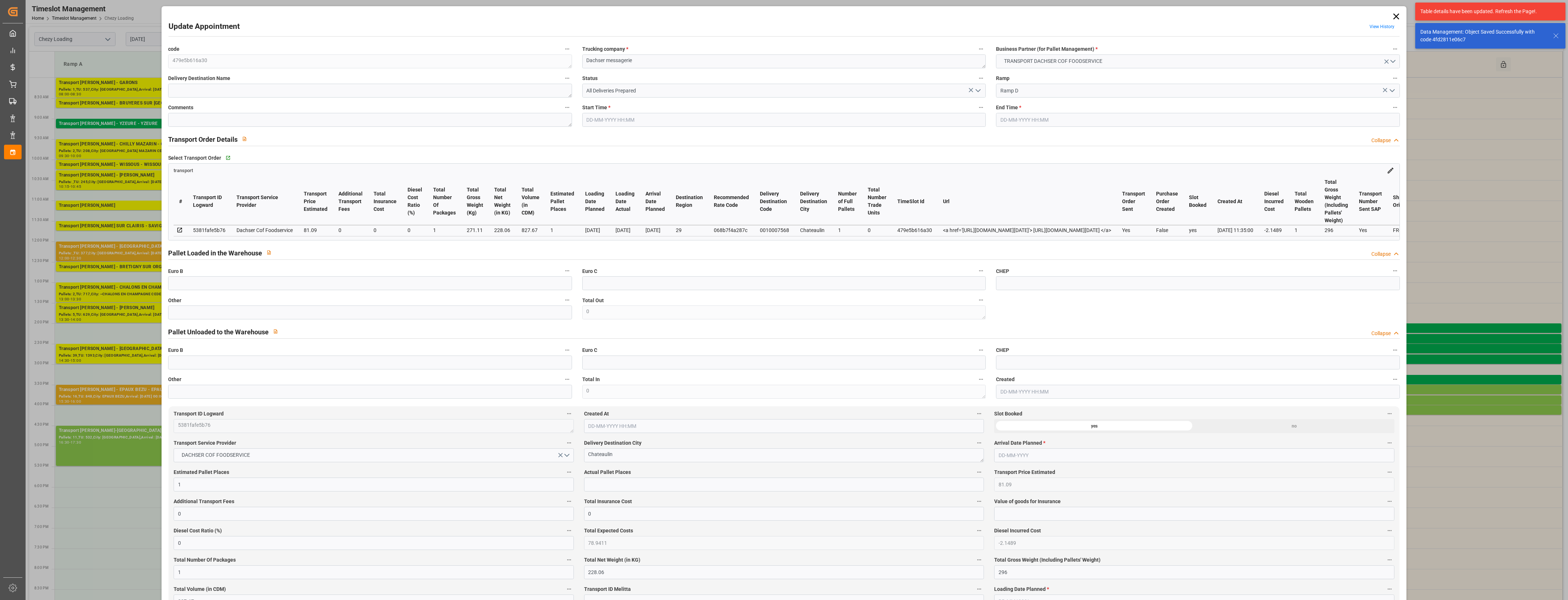
type input "101"
type input "271.11"
type input "0"
type input "4710.8598"
type input "0"
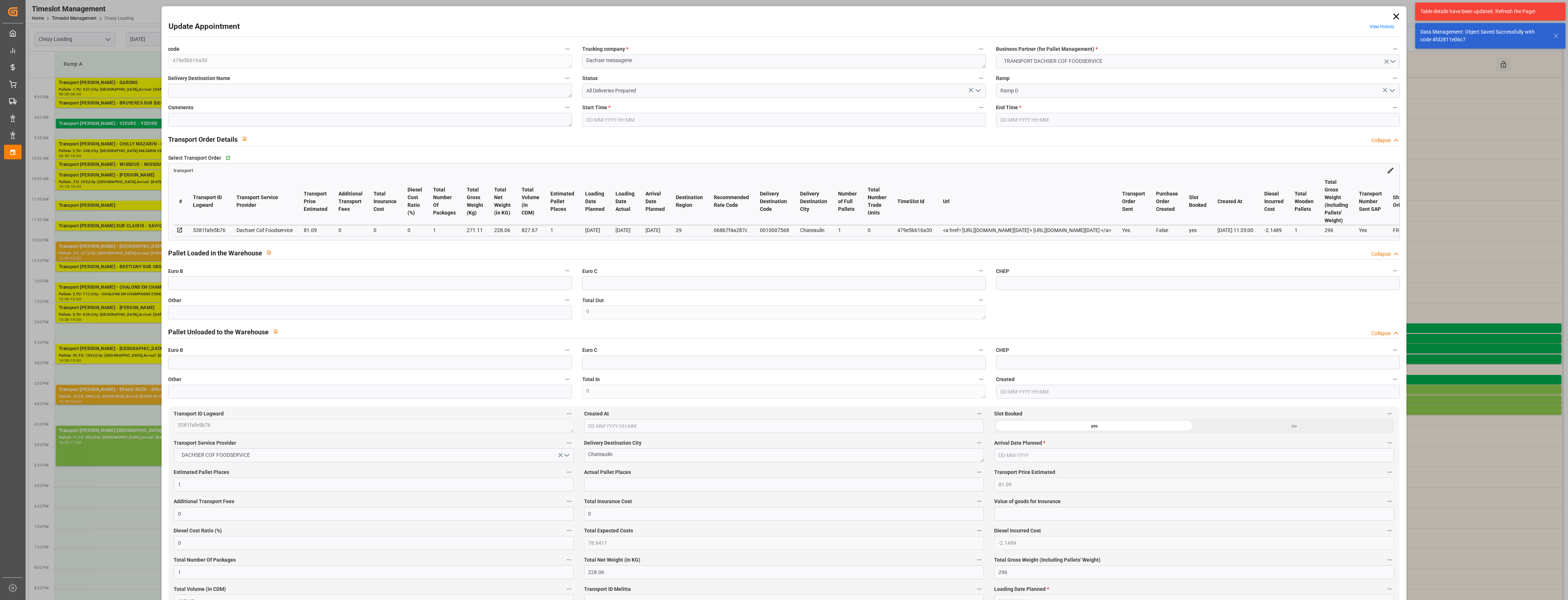
type input "0"
type input "21"
type input "35"
type input "[DATE] 15:30"
type input "[DATE] 15:45"
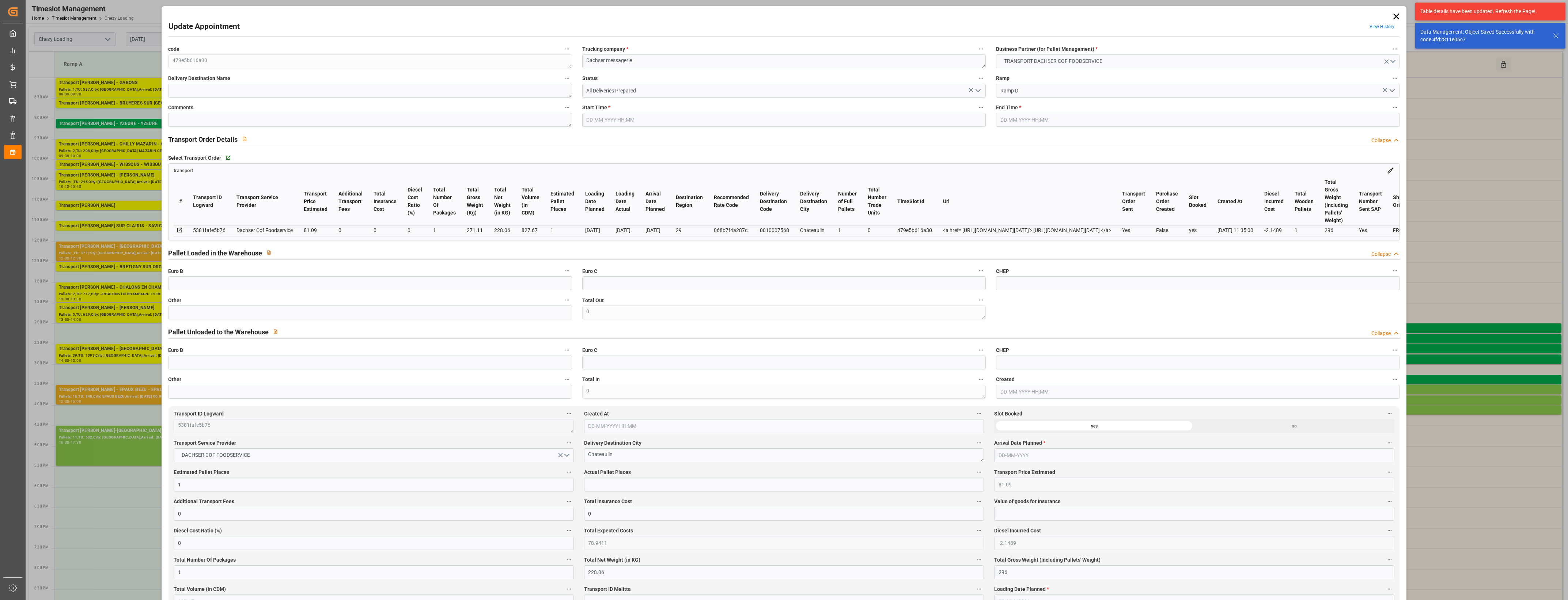
type input "[DATE] 11:55"
type input "[DATE] 11:35"
type input "[DATE]"
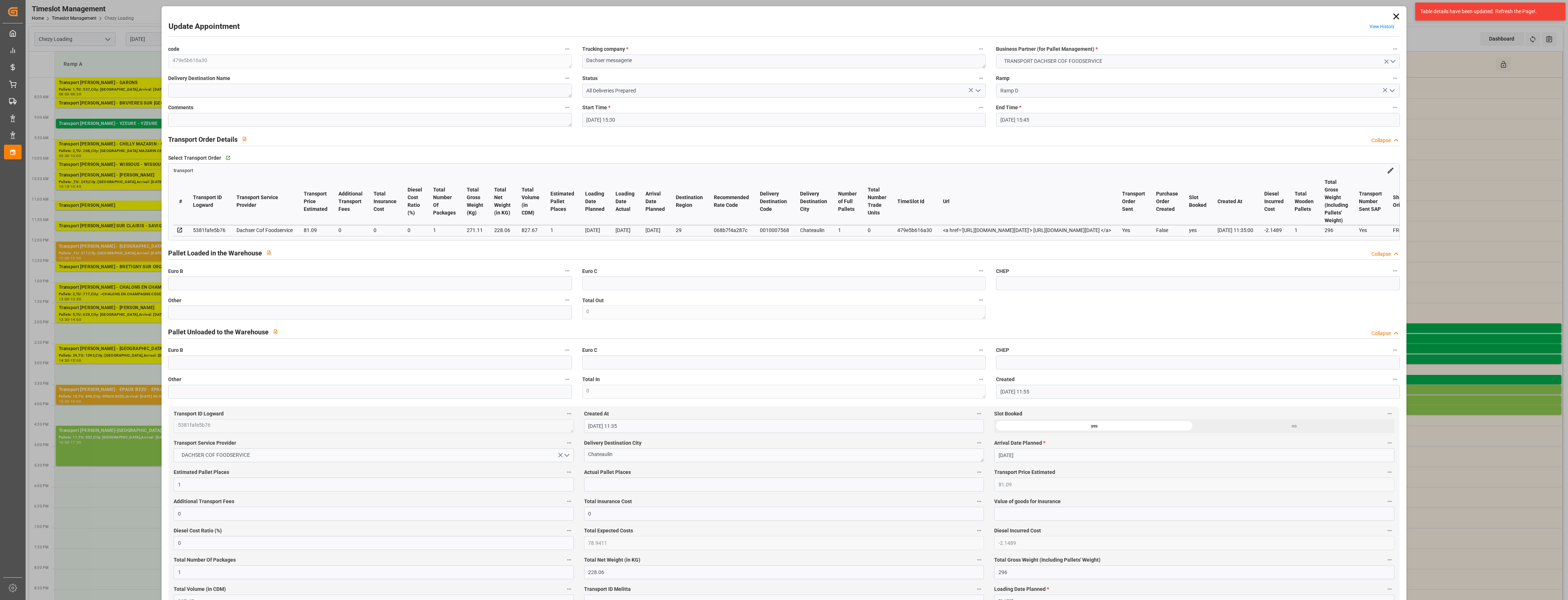
click at [977, 90] on icon "open menu" at bounding box center [978, 91] width 9 height 9
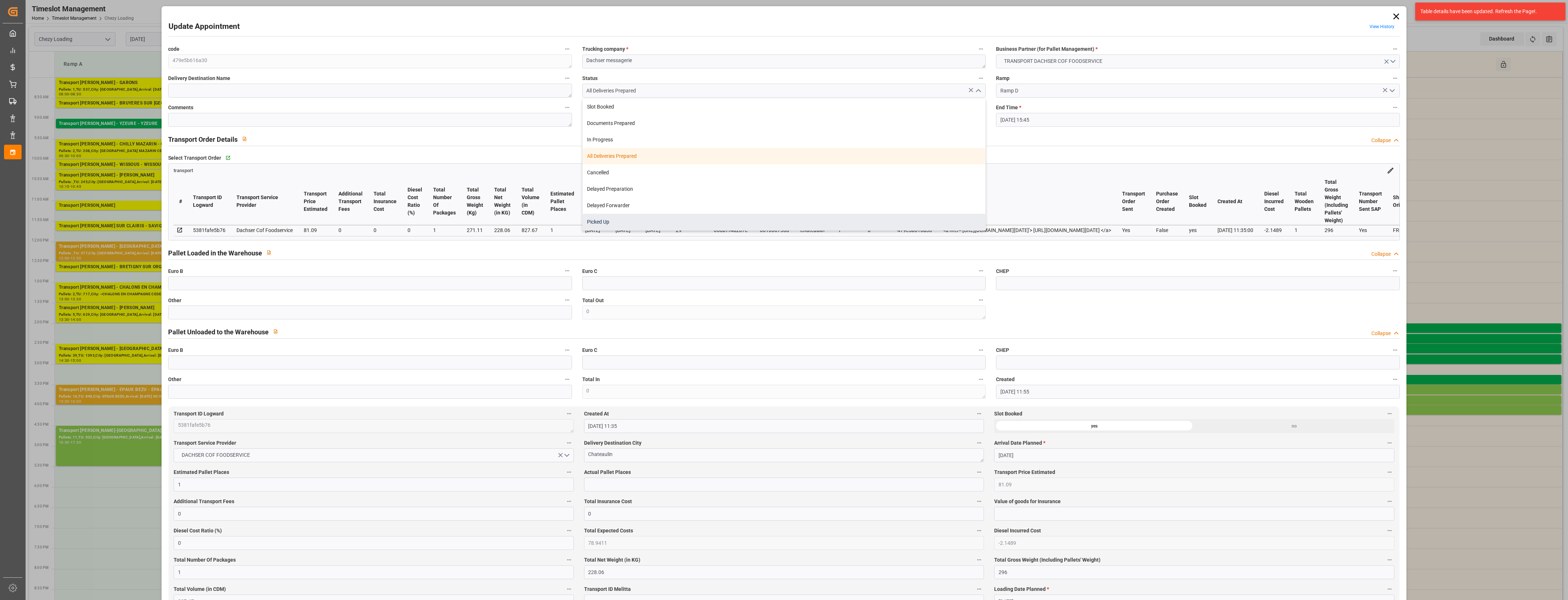
click at [675, 218] on div "Picked Up" at bounding box center [784, 222] width 403 height 16
type input "Picked Up"
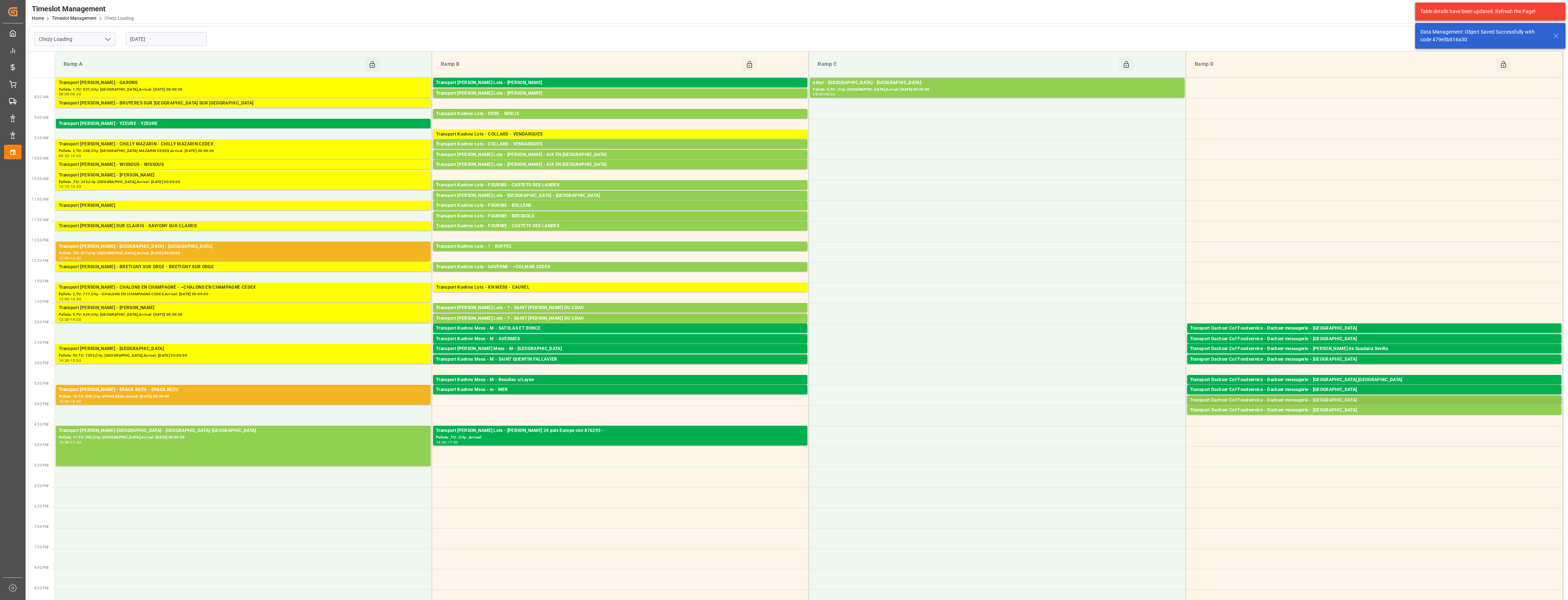
click at [1343, 400] on div "Transport Dachser Cof Foodservice - Dachser messagerie - [GEOGRAPHIC_DATA]" at bounding box center [1374, 400] width 368 height 7
click at [1105, 421] on button "Open" at bounding box center [1091, 423] width 51 height 9
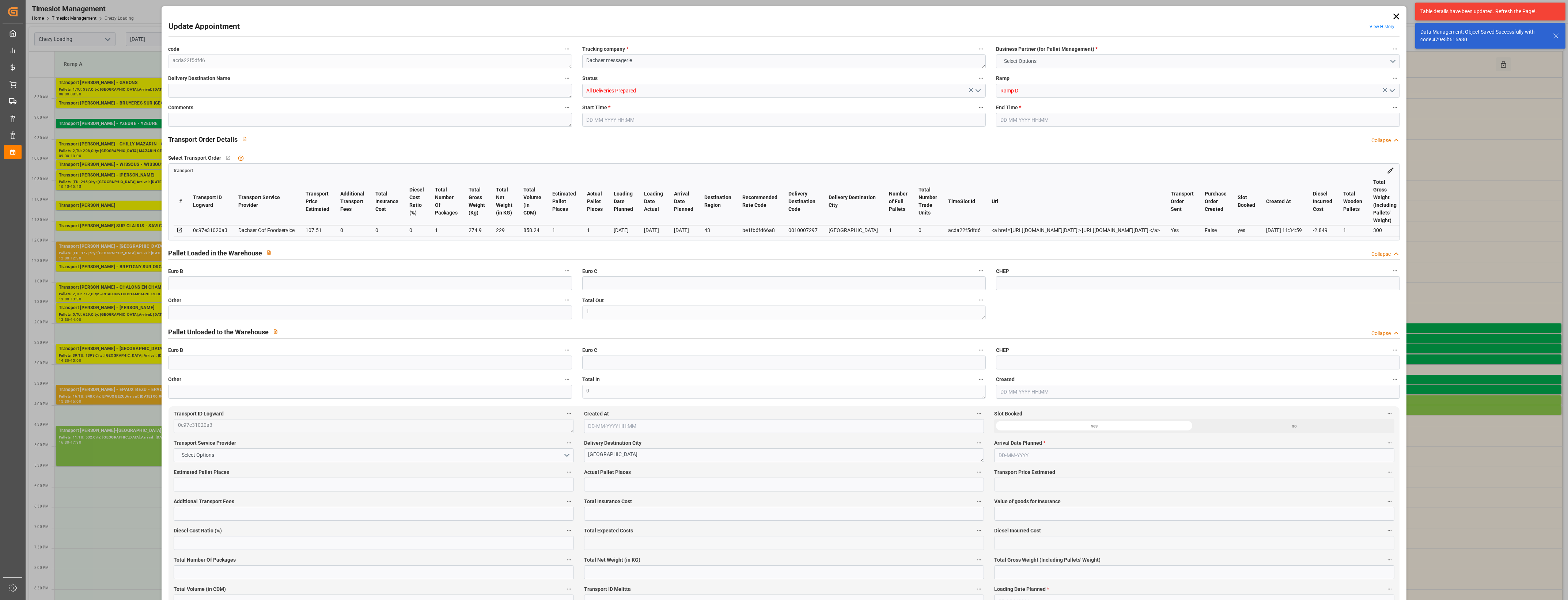
type input "1"
type input "107.51"
type input "0"
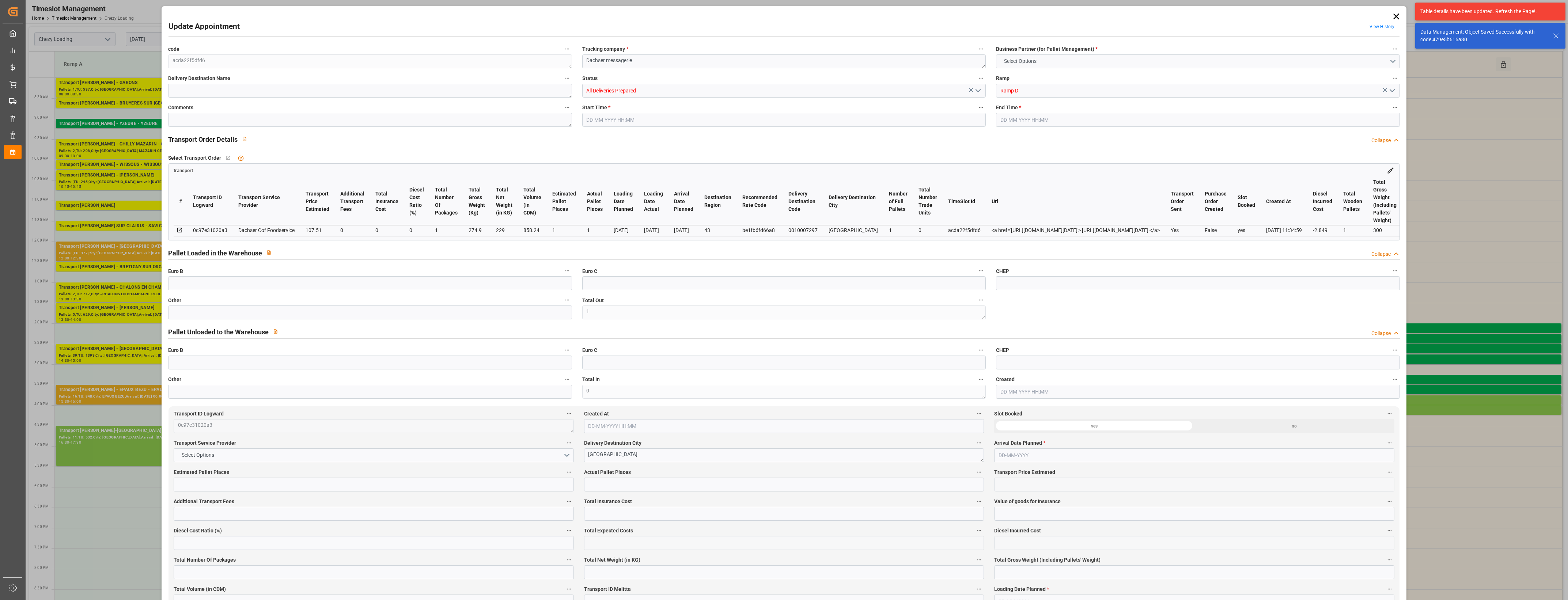
type input "0"
type input "104.661"
type input "-2.849"
type input "1"
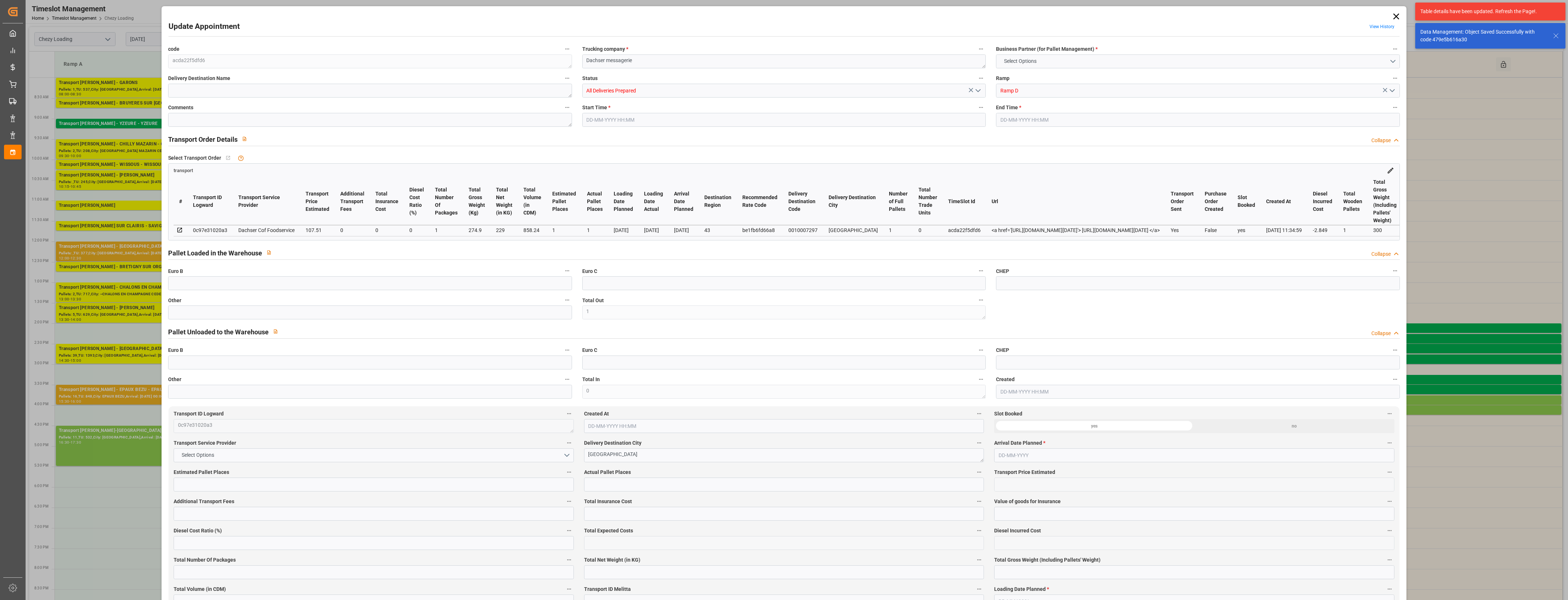
type input "229"
type input "300"
type input "858.24"
type input "43"
type input "1"
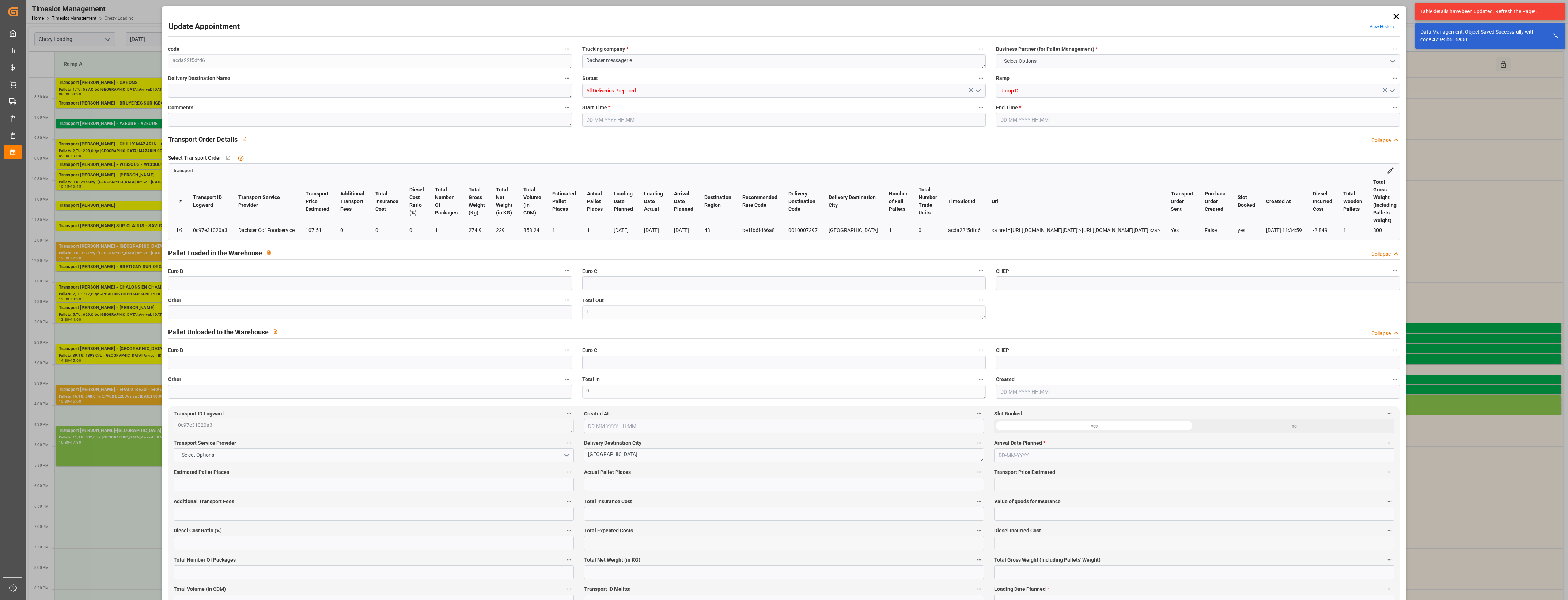
type input "0"
type input "1"
type input "101"
type input "274.9"
type input "0"
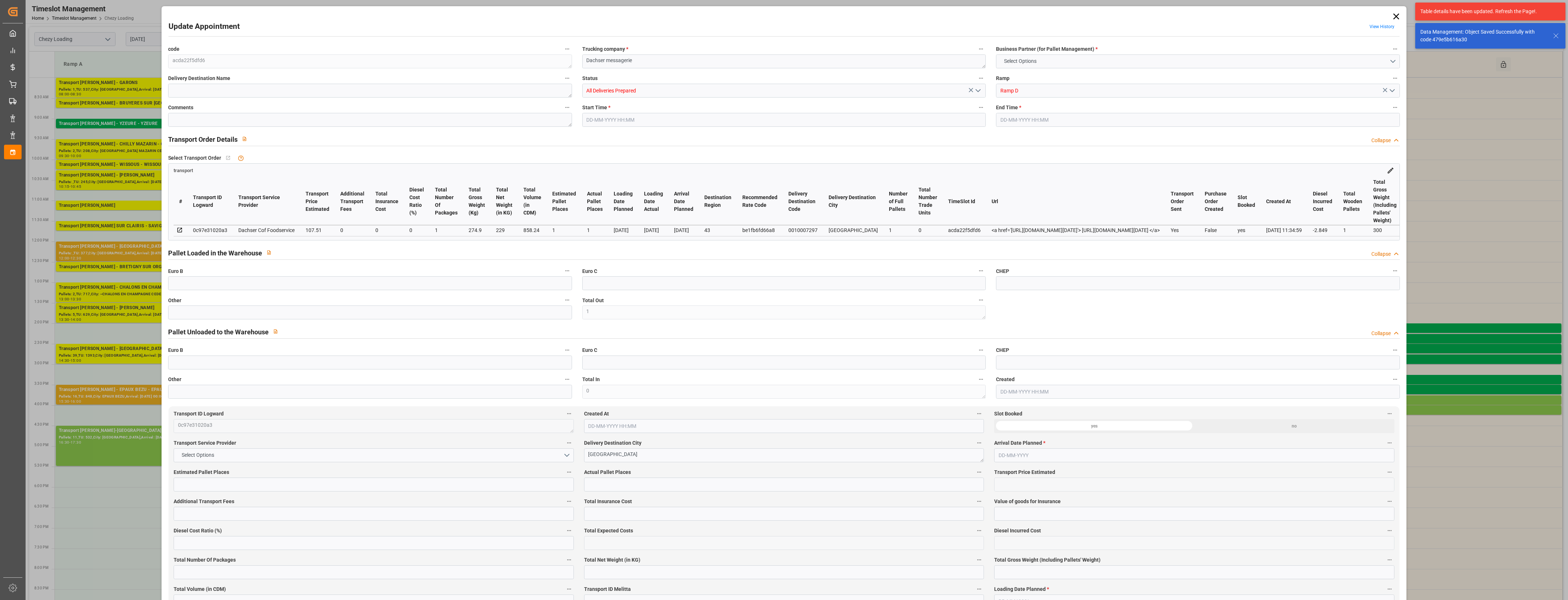
type input "4710.8598"
type input "0"
type input "21"
type input "35"
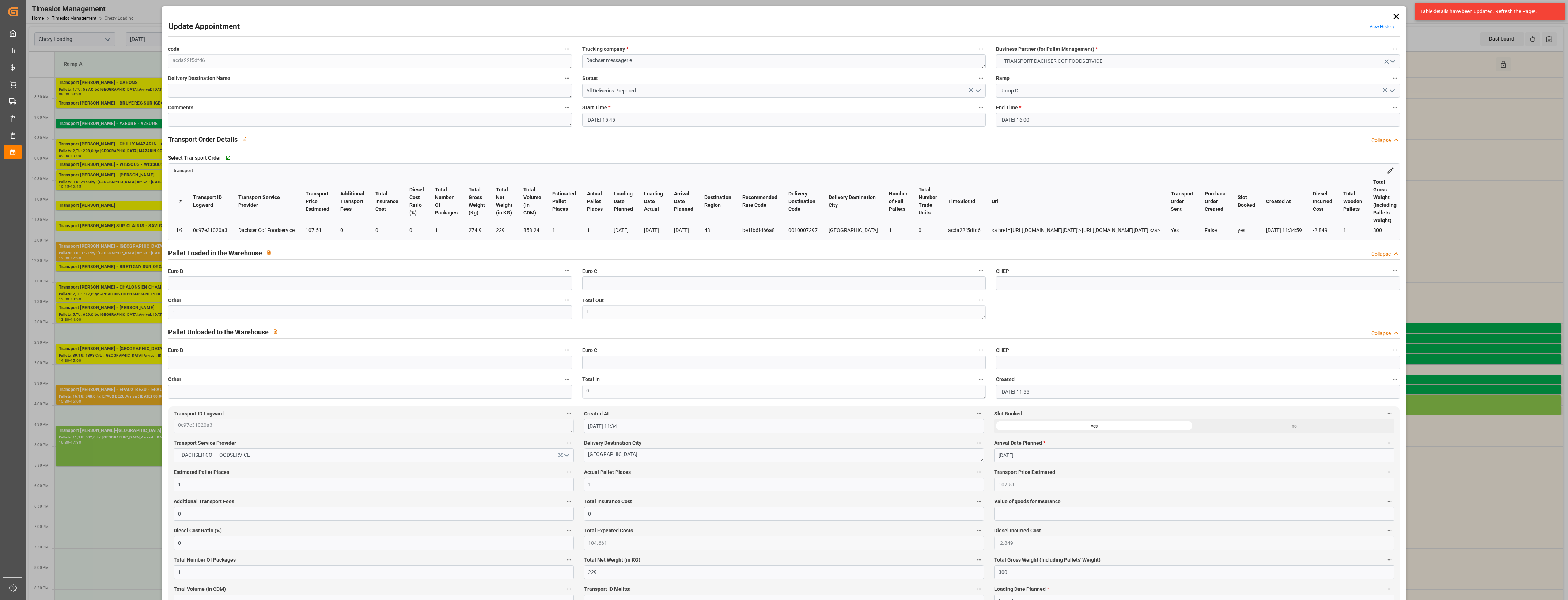
type input "[DATE] 15:45"
type input "[DATE] 16:00"
type input "[DATE] 11:55"
type input "[DATE] 11:34"
type input "[DATE]"
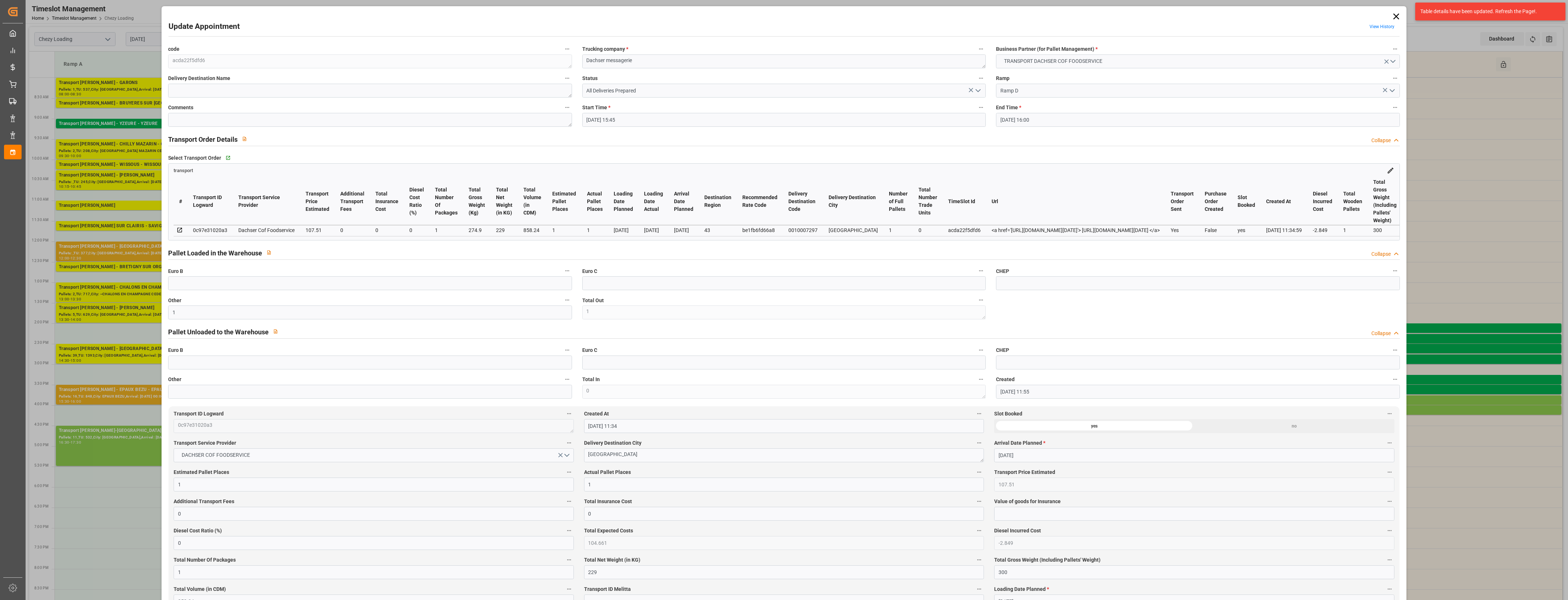
type input "[DATE]"
click at [976, 90] on icon "open menu" at bounding box center [978, 91] width 9 height 9
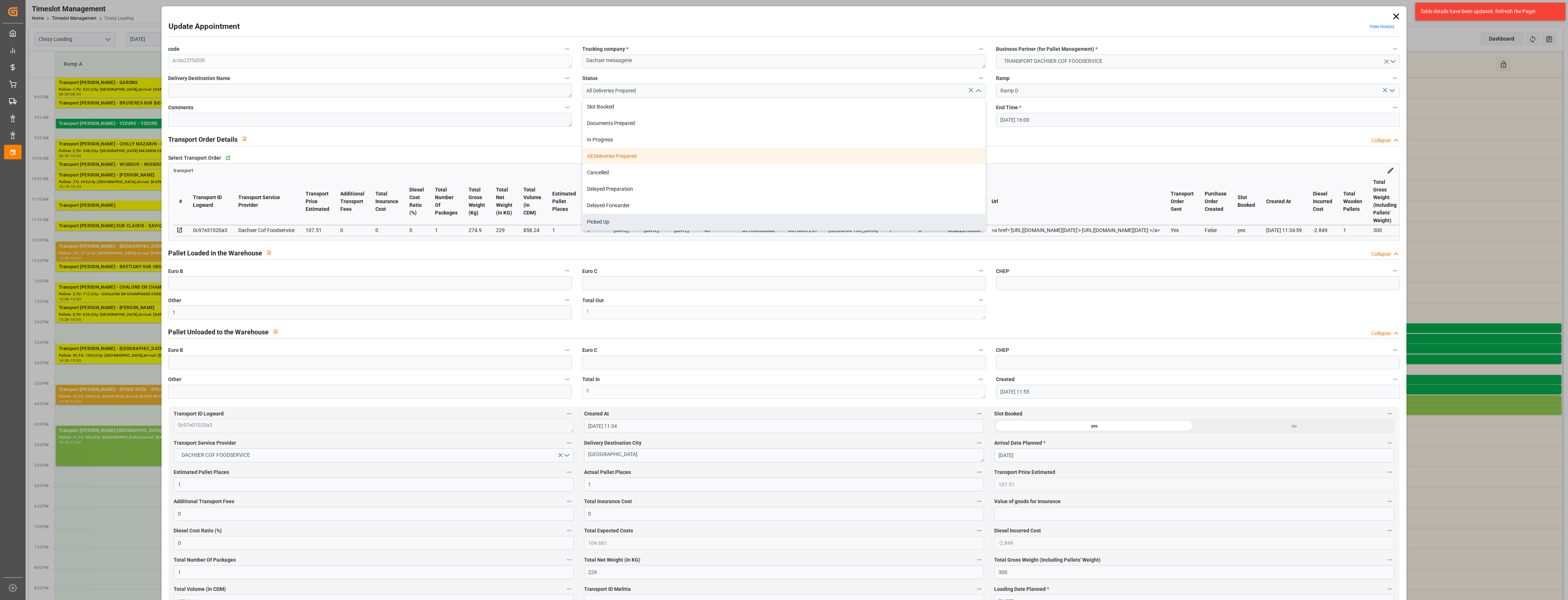
click at [746, 220] on div "Picked Up" at bounding box center [784, 222] width 403 height 16
type input "Picked Up"
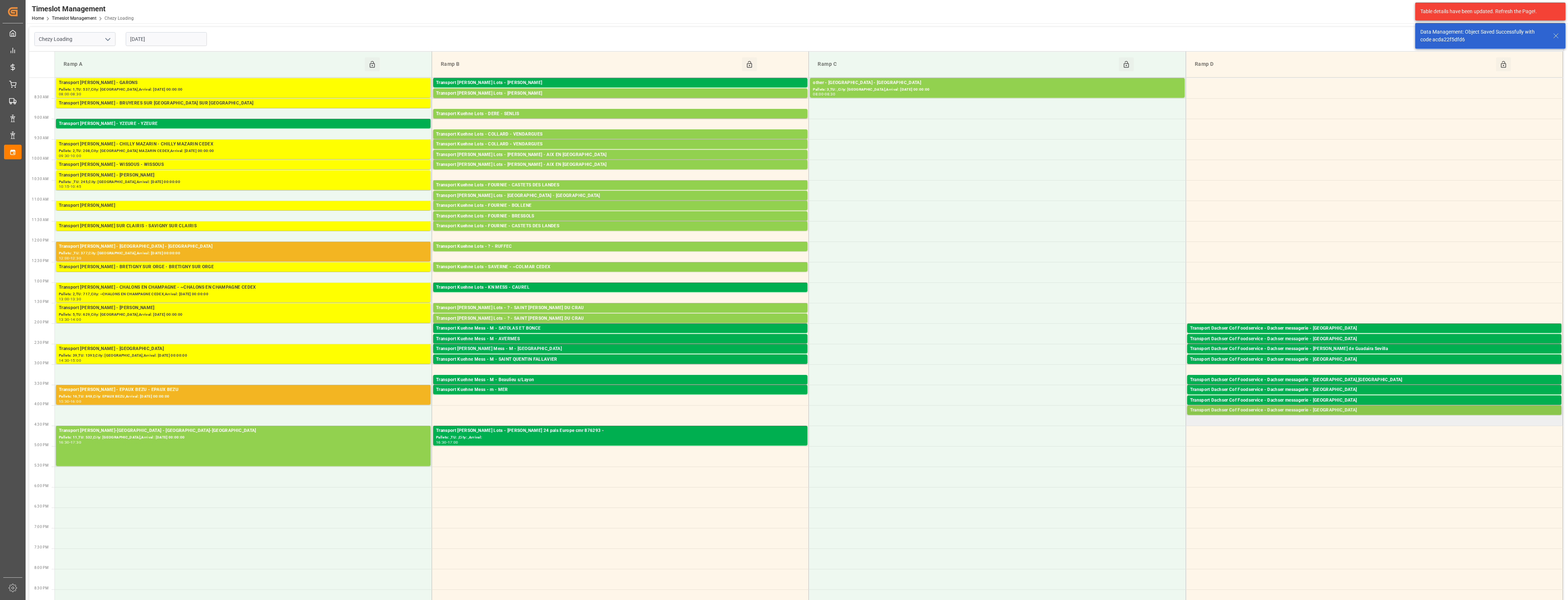
click at [1349, 410] on div "Transport Dachser Cof Foodservice - Dachser messagerie - [GEOGRAPHIC_DATA]" at bounding box center [1374, 410] width 368 height 7
click at [1112, 442] on button "Open" at bounding box center [1091, 443] width 51 height 9
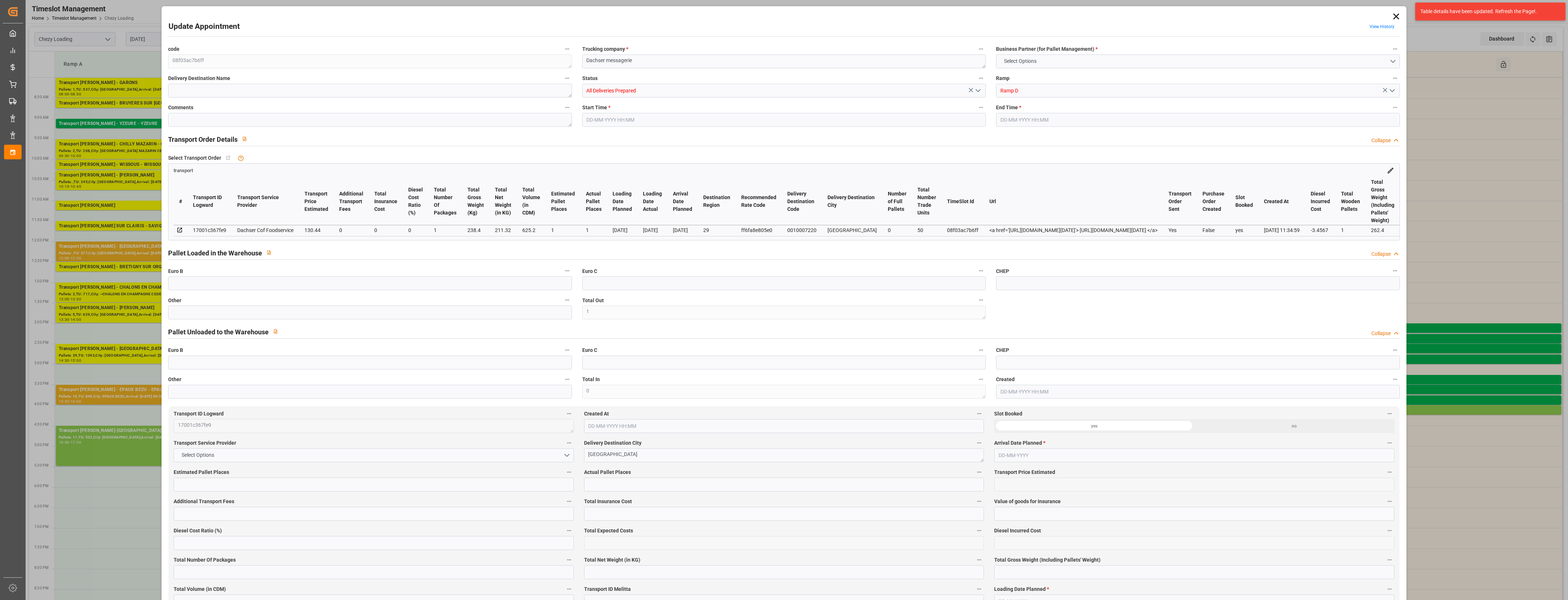
type input "1"
type input "130.44"
type input "0"
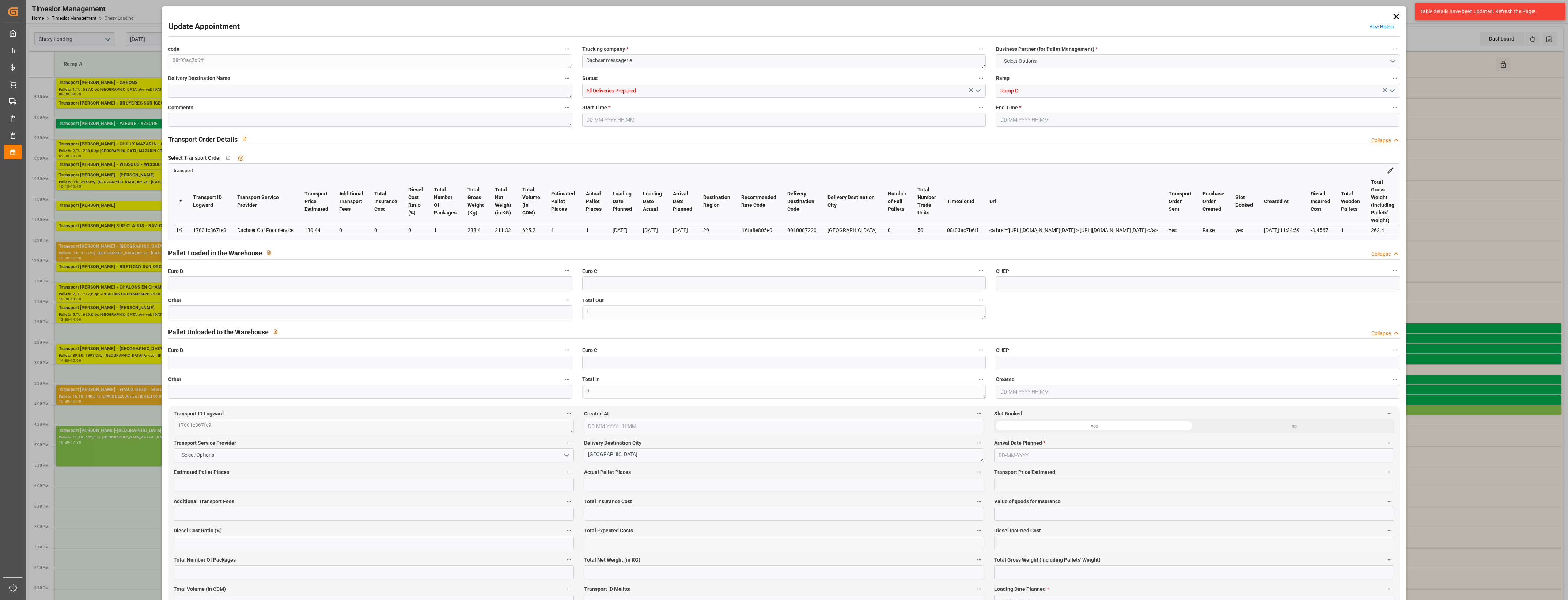
type input "0"
type input "126.9833"
type input "-3.4567"
type input "1"
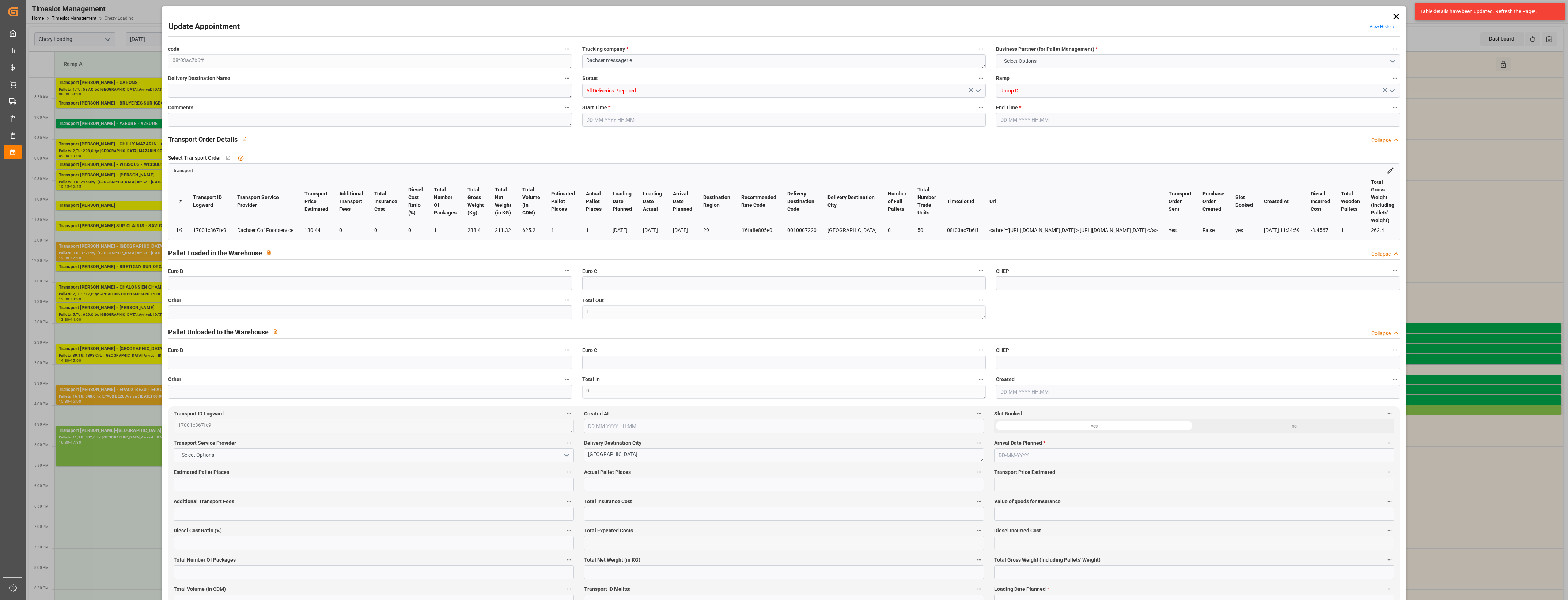
type input "211.32"
type input "262.4"
type input "625.2"
type input "29"
type input "0"
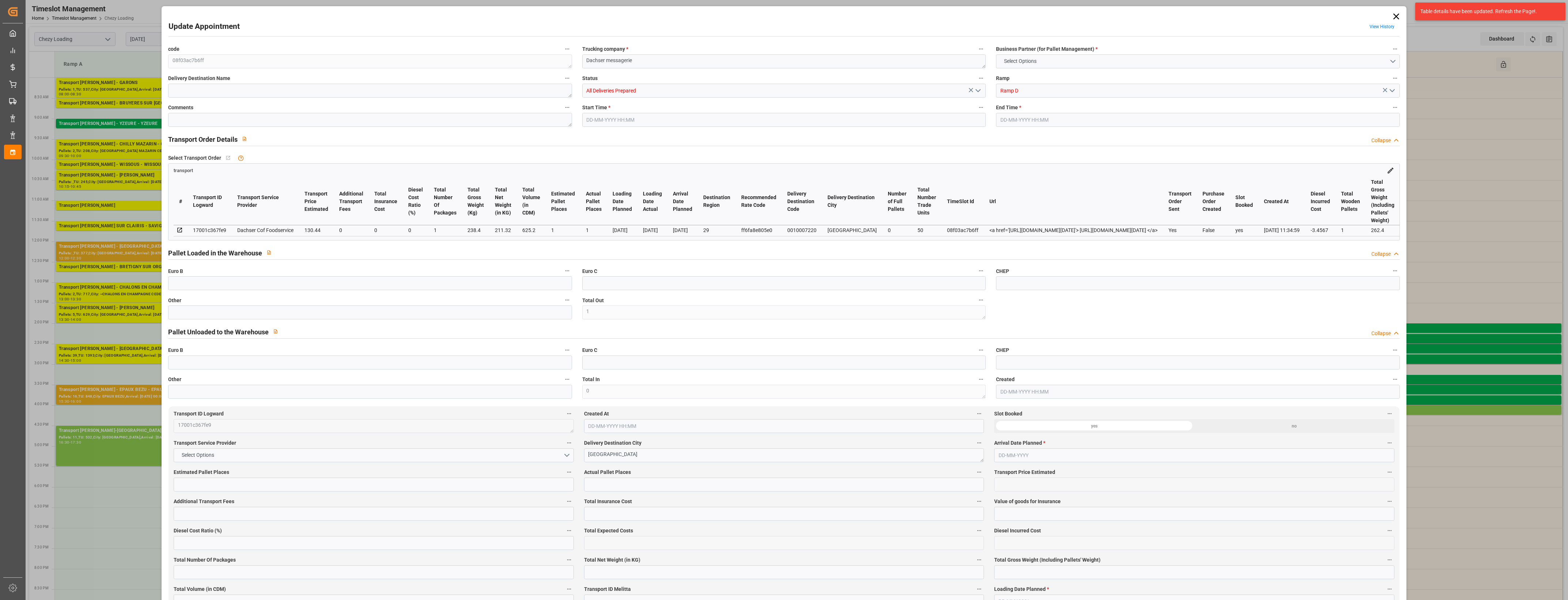
type input "50"
type input "1"
type input "101"
type input "238.4"
type input "0"
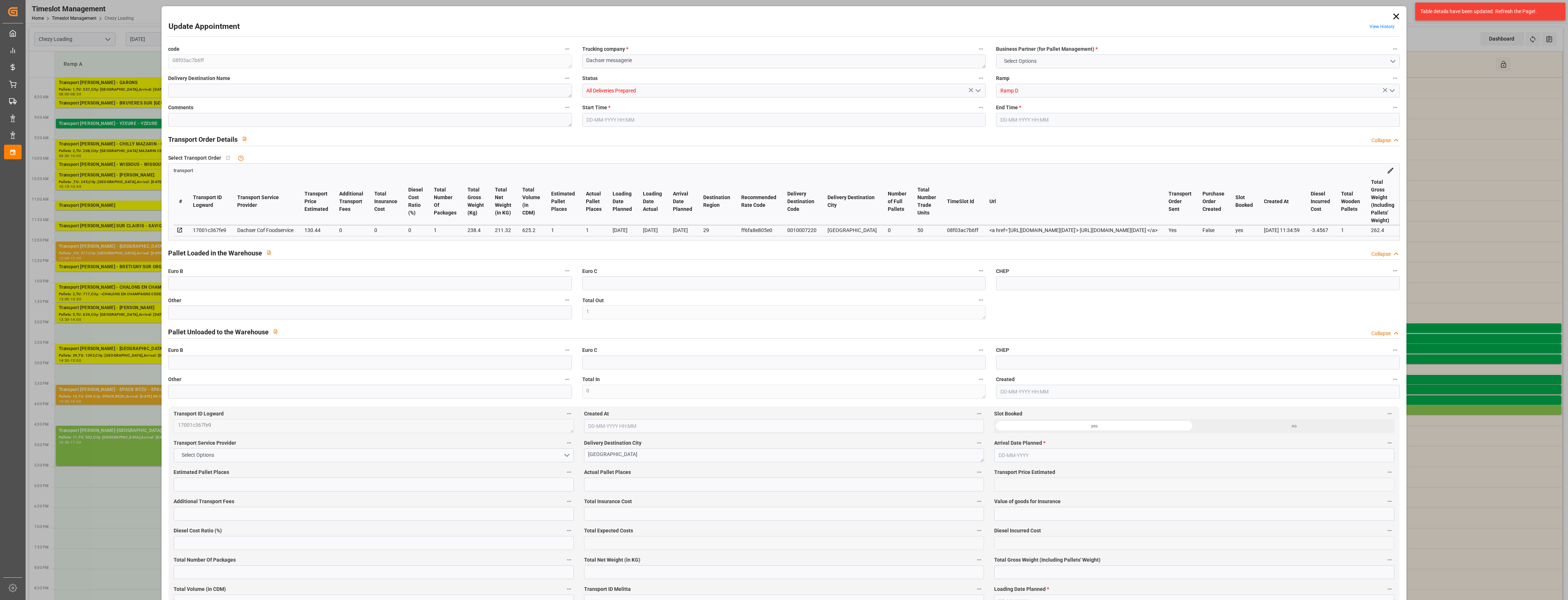
type input "4710.8598"
type input "0"
type input "21"
type input "35"
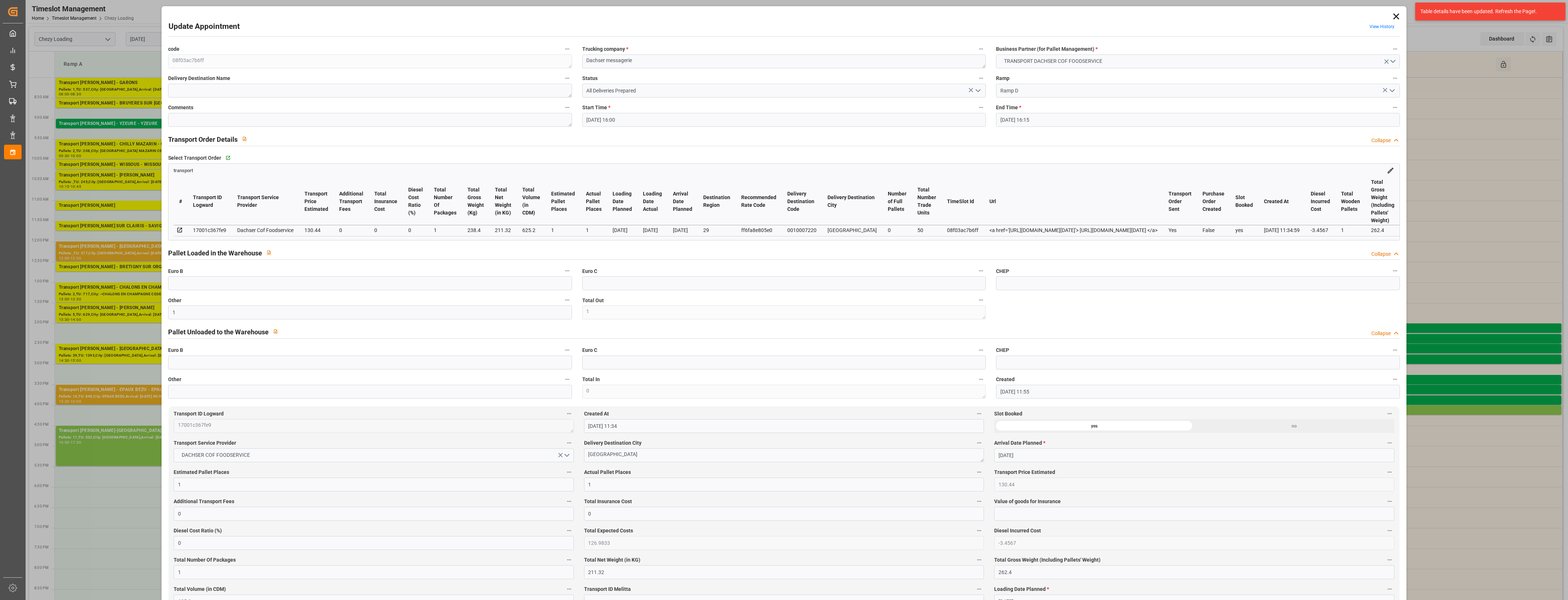
type input "[DATE] 16:00"
type input "[DATE] 16:15"
type input "[DATE] 11:55"
type input "[DATE] 11:34"
type input "[DATE]"
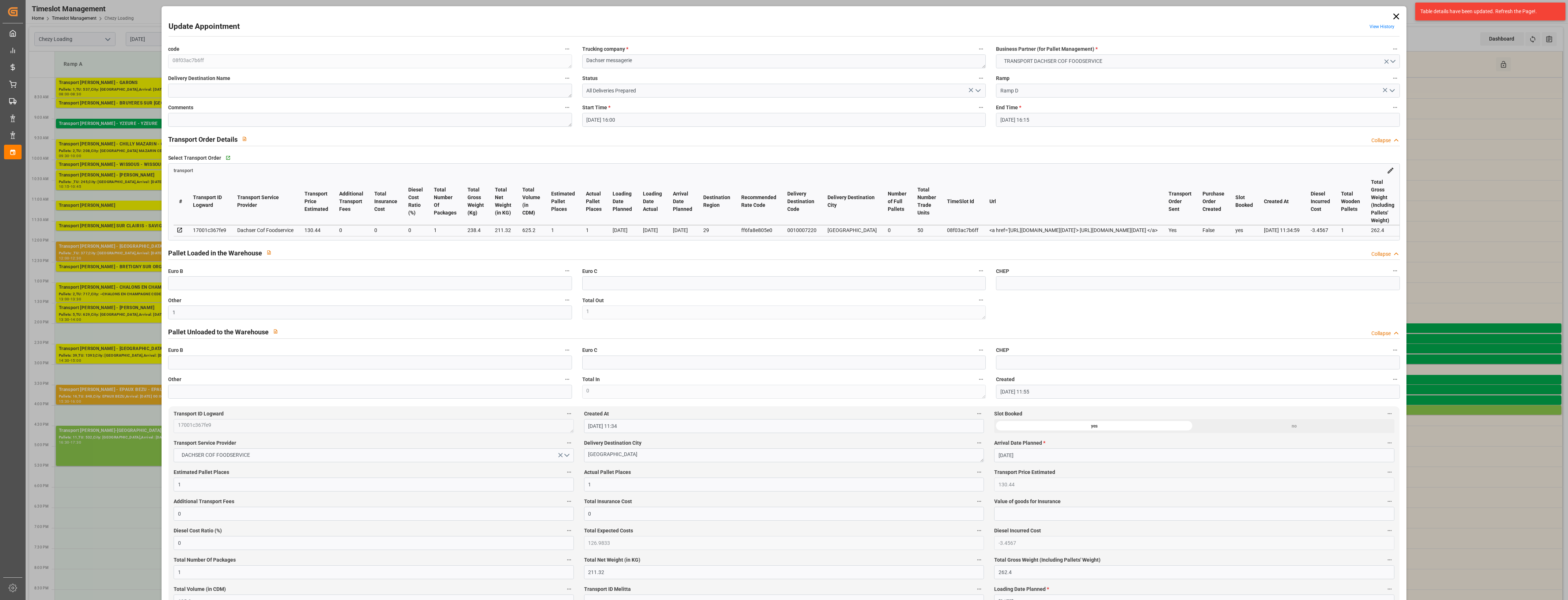
type input "[DATE]"
click at [977, 90] on icon "open menu" at bounding box center [978, 91] width 9 height 9
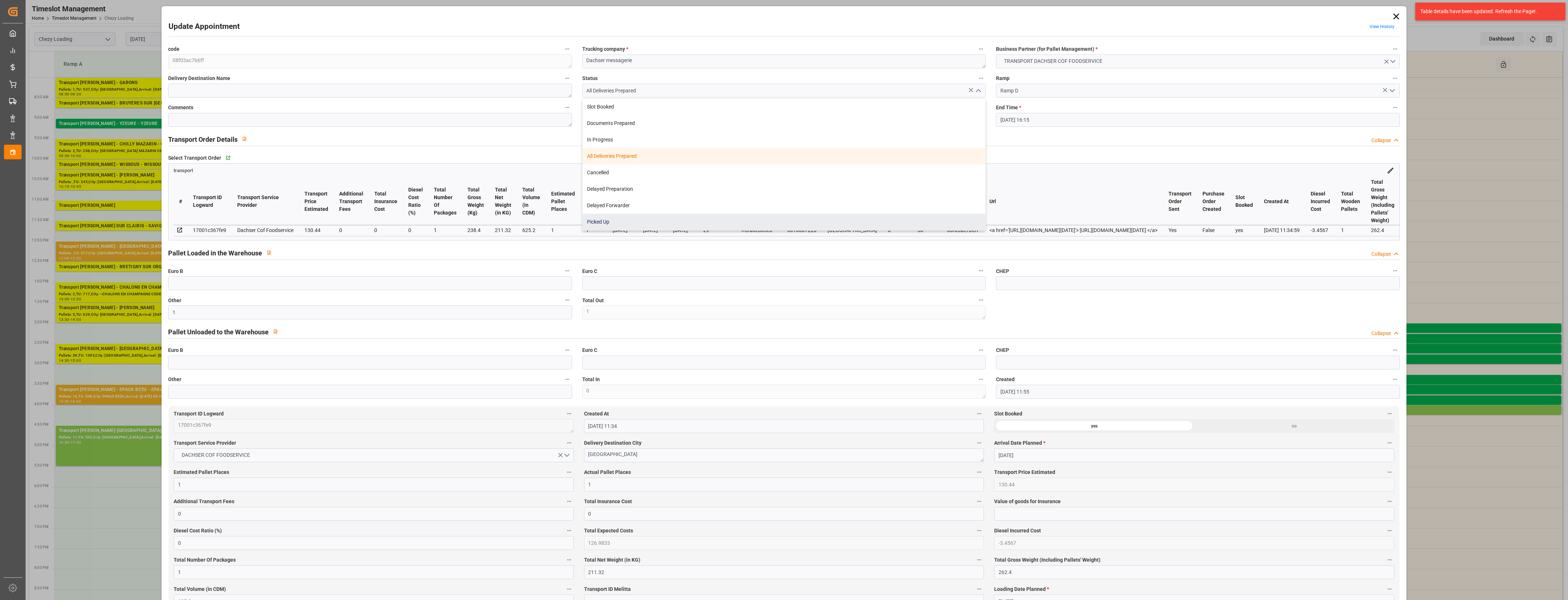
click at [739, 221] on div "Picked Up" at bounding box center [784, 222] width 403 height 16
type input "Picked Up"
